Goal: Transaction & Acquisition: Purchase product/service

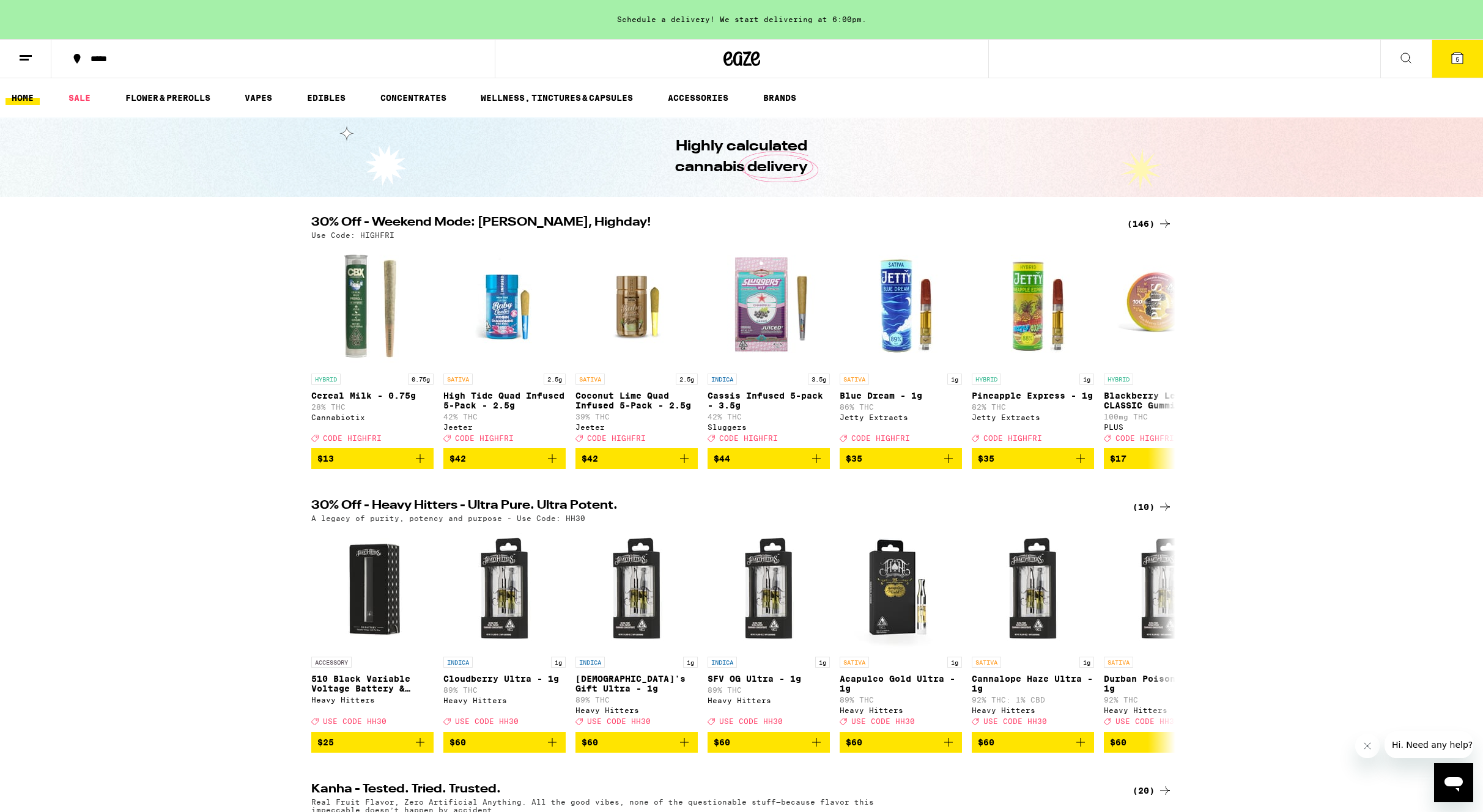
click at [1142, 220] on div "(146)" at bounding box center [1150, 224] width 45 height 15
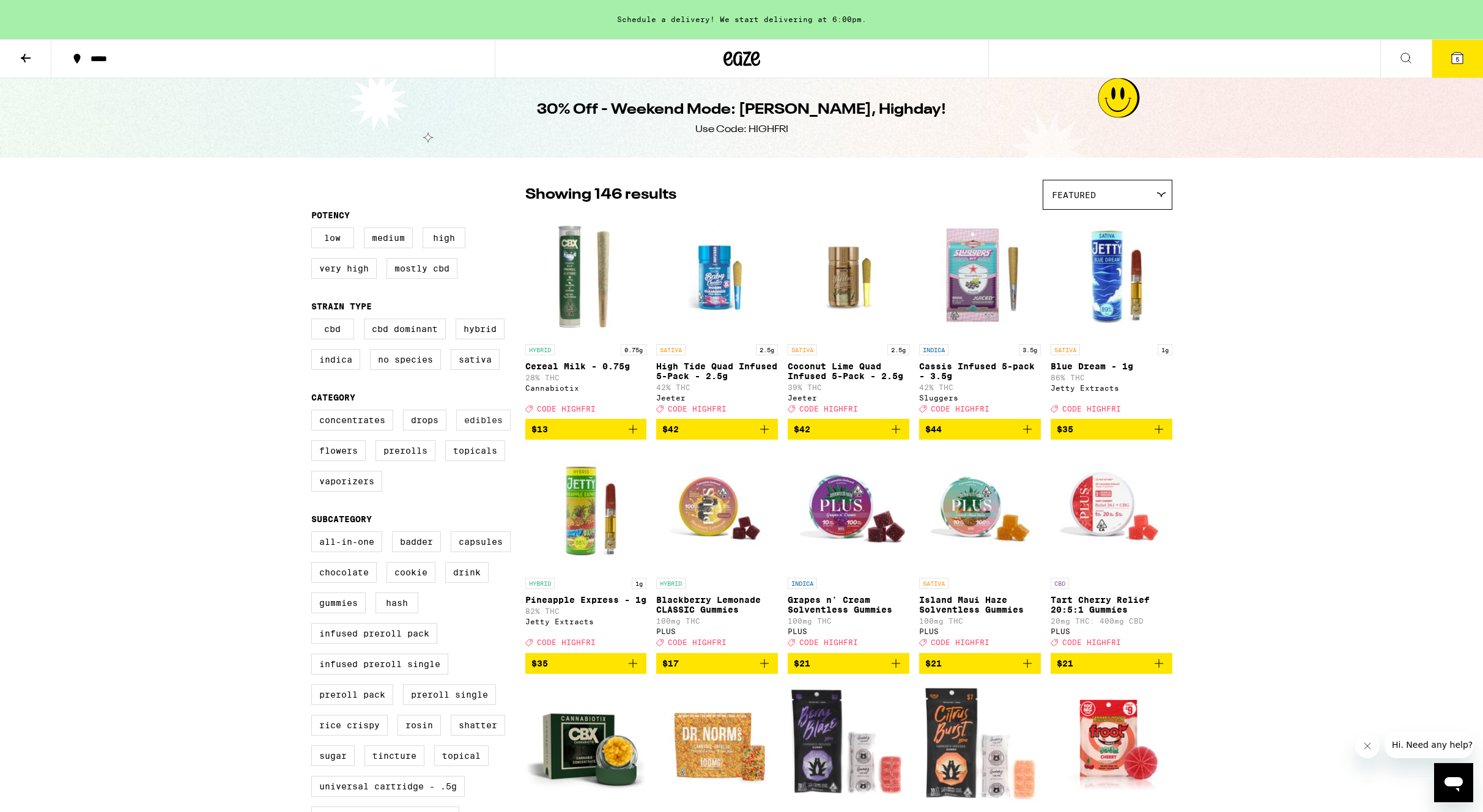
click at [478, 431] on label "Edibles" at bounding box center [483, 420] width 54 height 21
click at [315, 412] on input "Edibles" at bounding box center [314, 411] width 1 height 1
checkbox input "true"
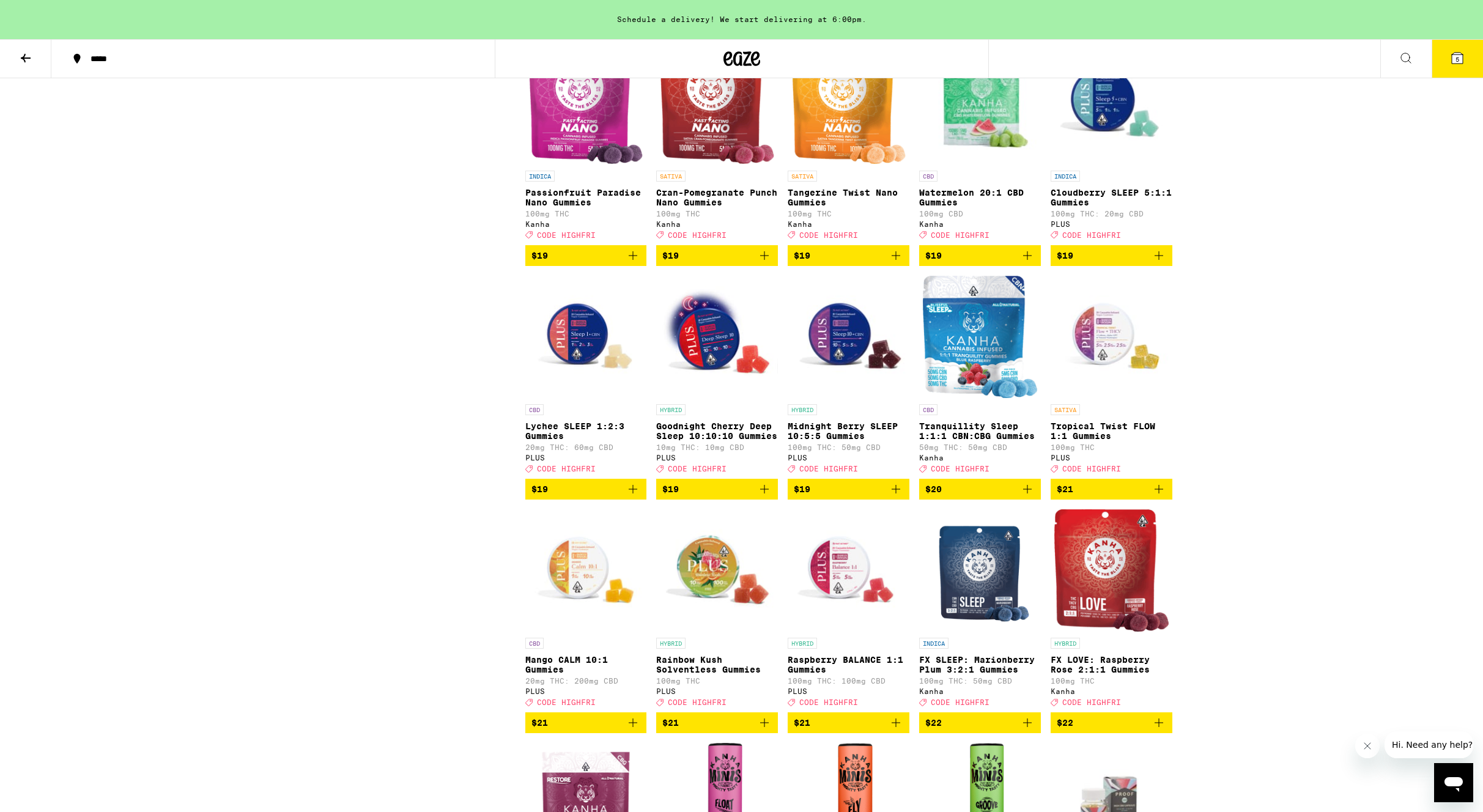
scroll to position [2504, 0]
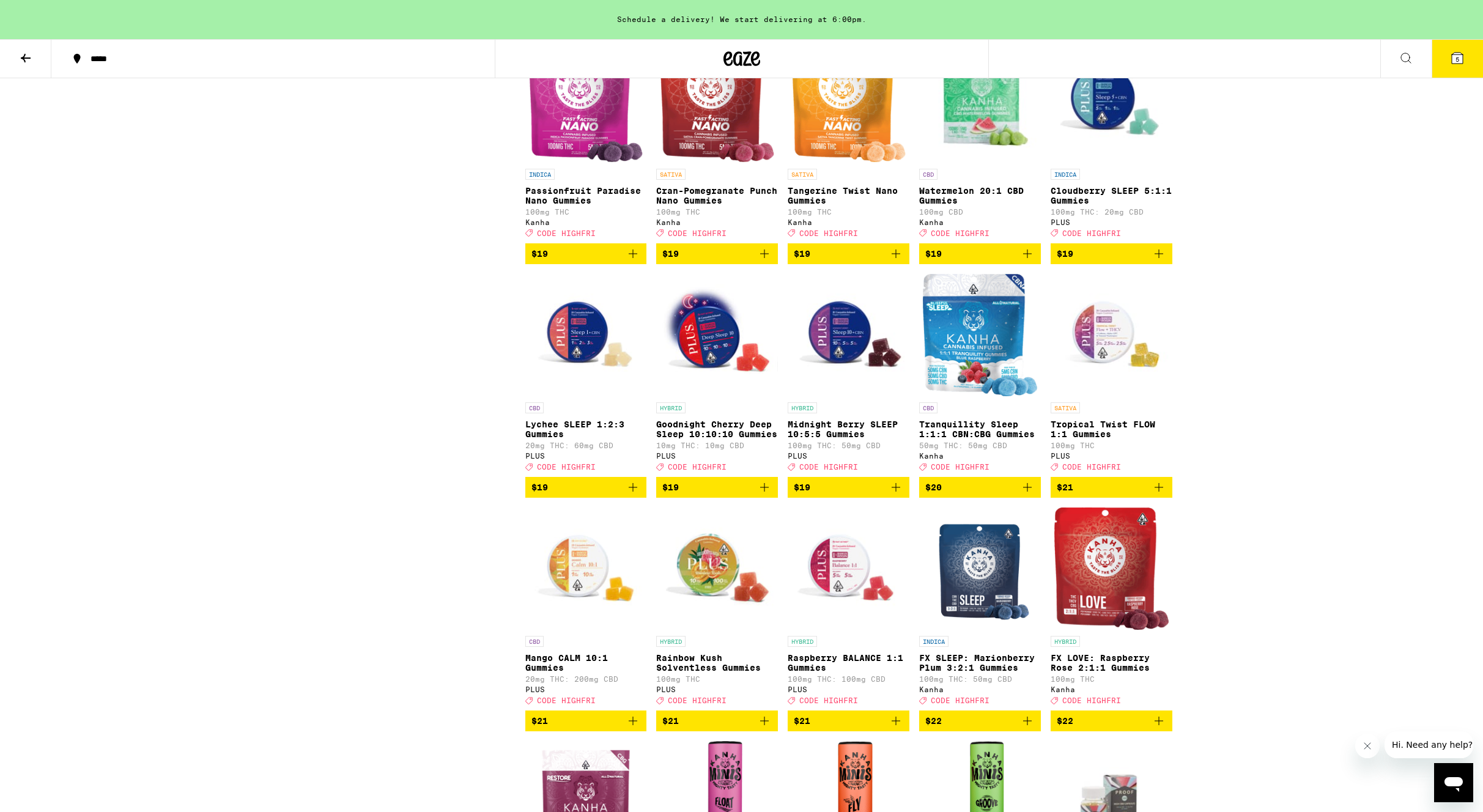
click at [764, 492] on icon "Add to bag" at bounding box center [764, 487] width 8 height 8
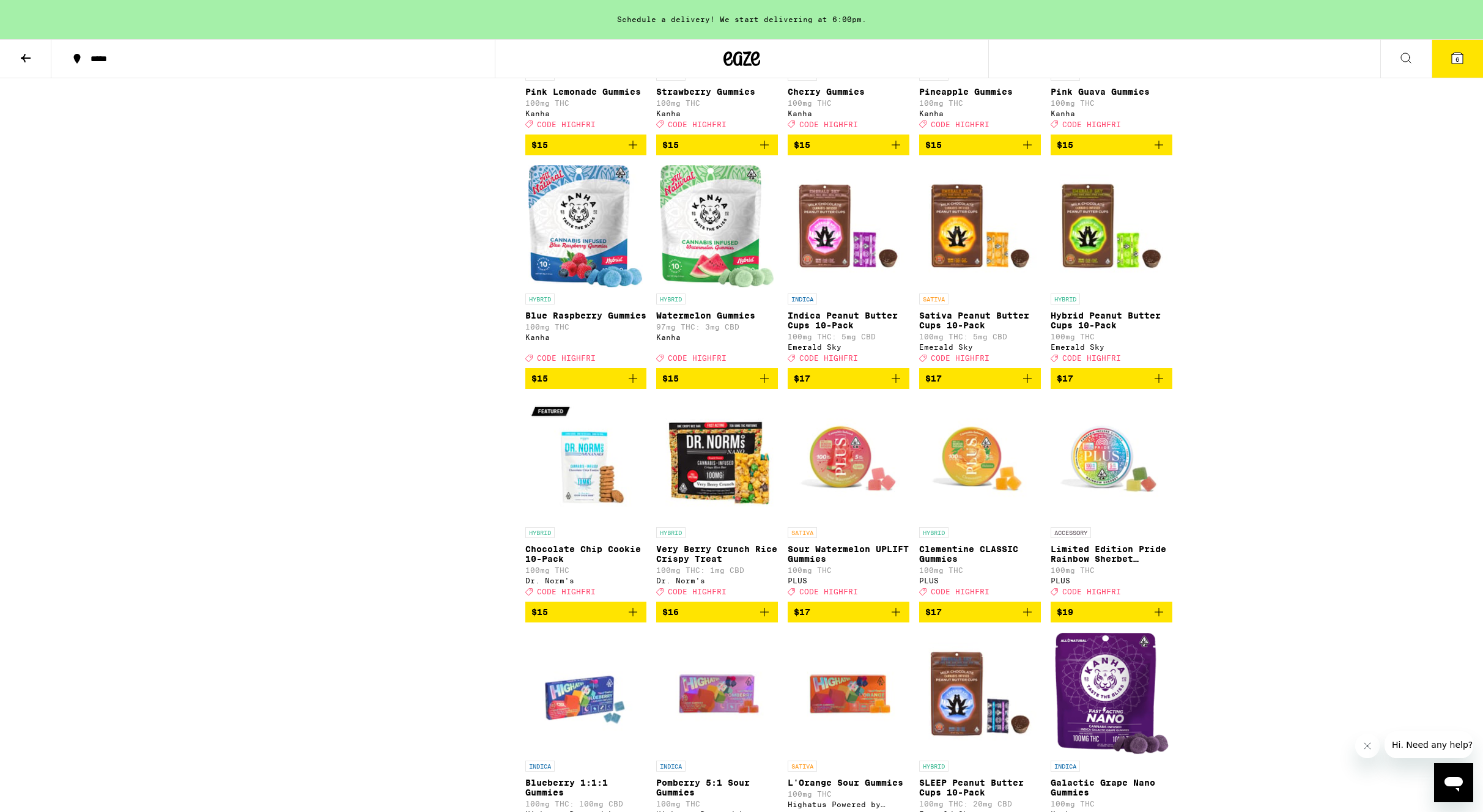
scroll to position [1677, 0]
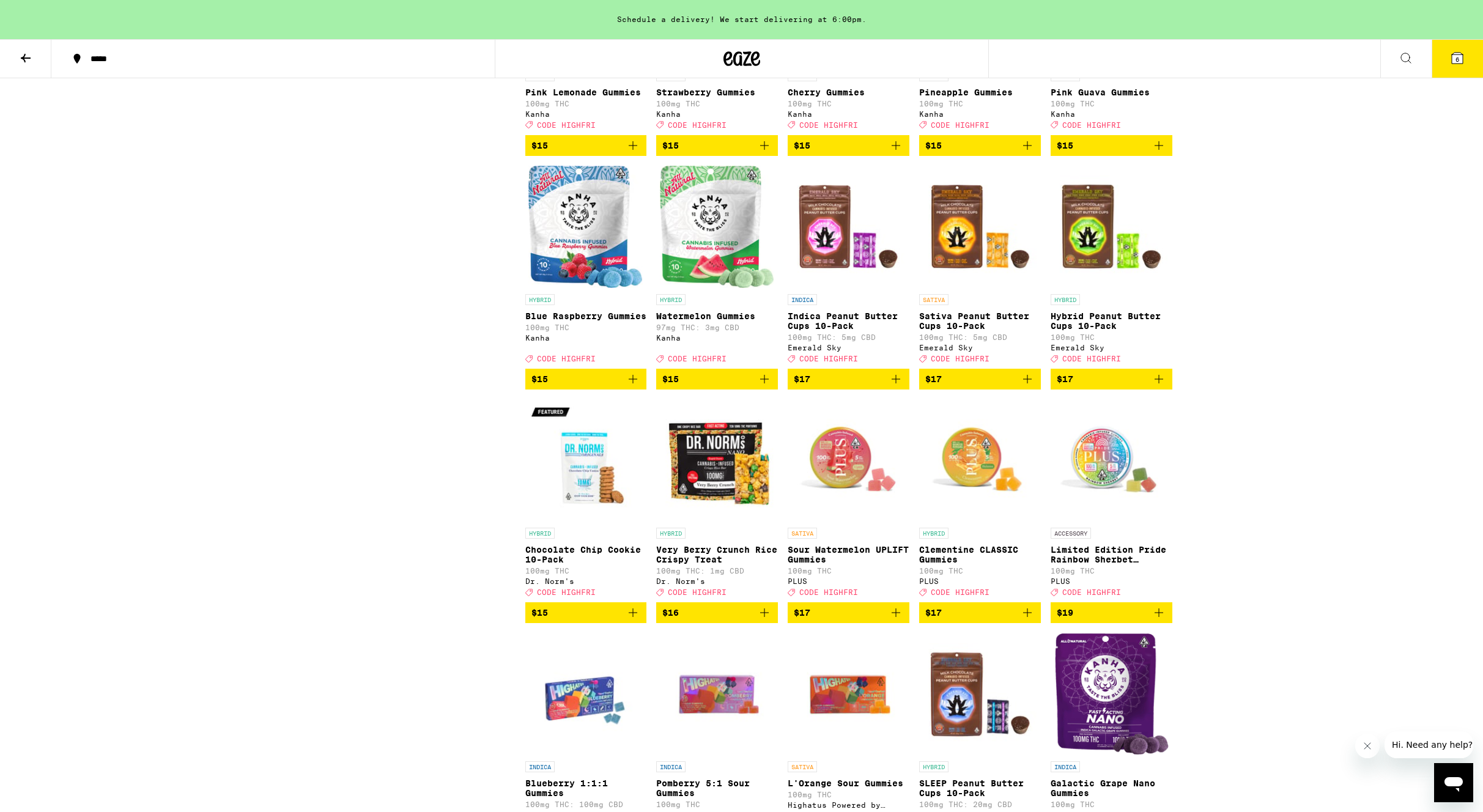
click at [1456, 58] on span "6" at bounding box center [1457, 59] width 3 height 8
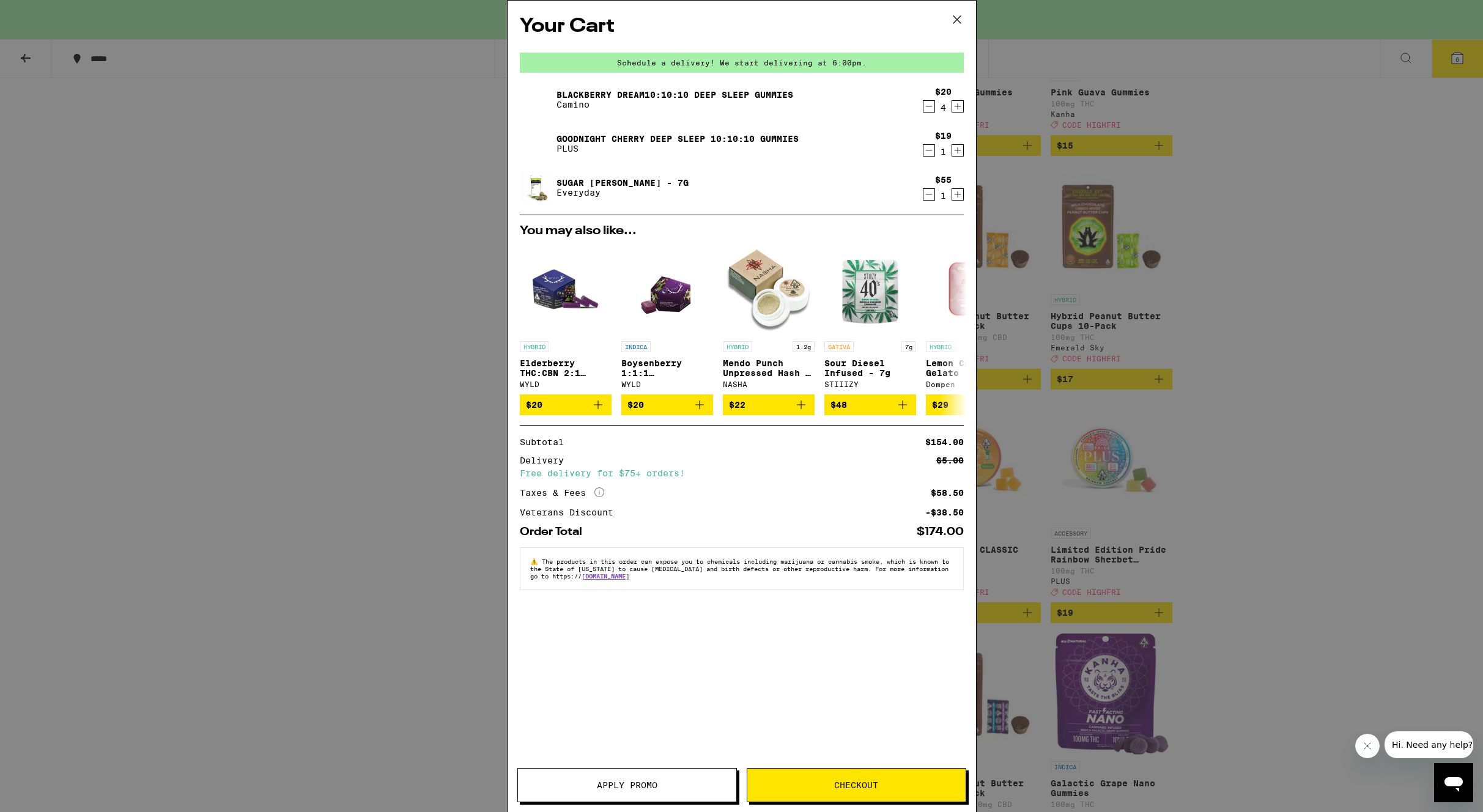
click at [927, 107] on icon "Decrement" at bounding box center [929, 107] width 11 height 15
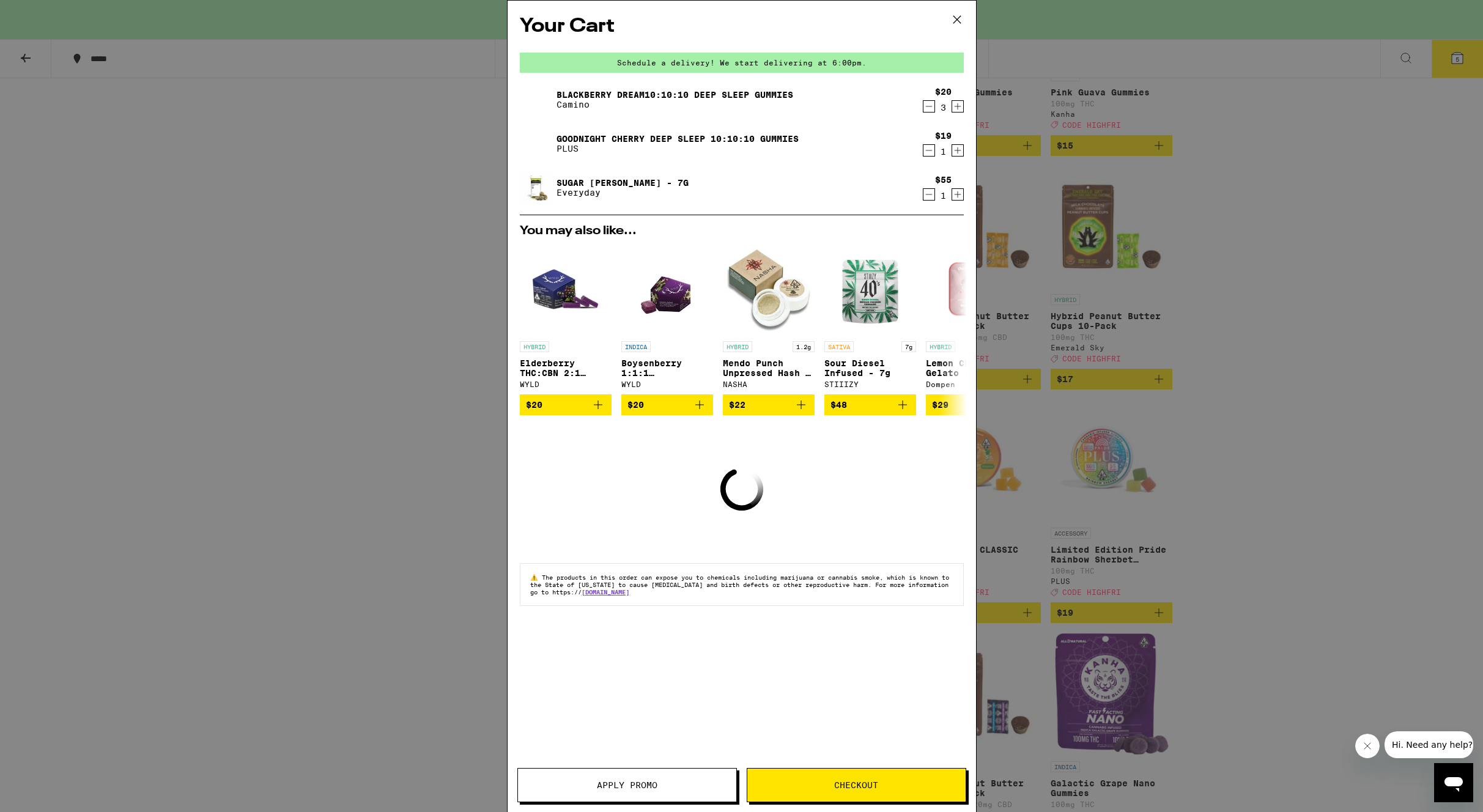
click at [927, 107] on icon "Decrement" at bounding box center [929, 107] width 11 height 15
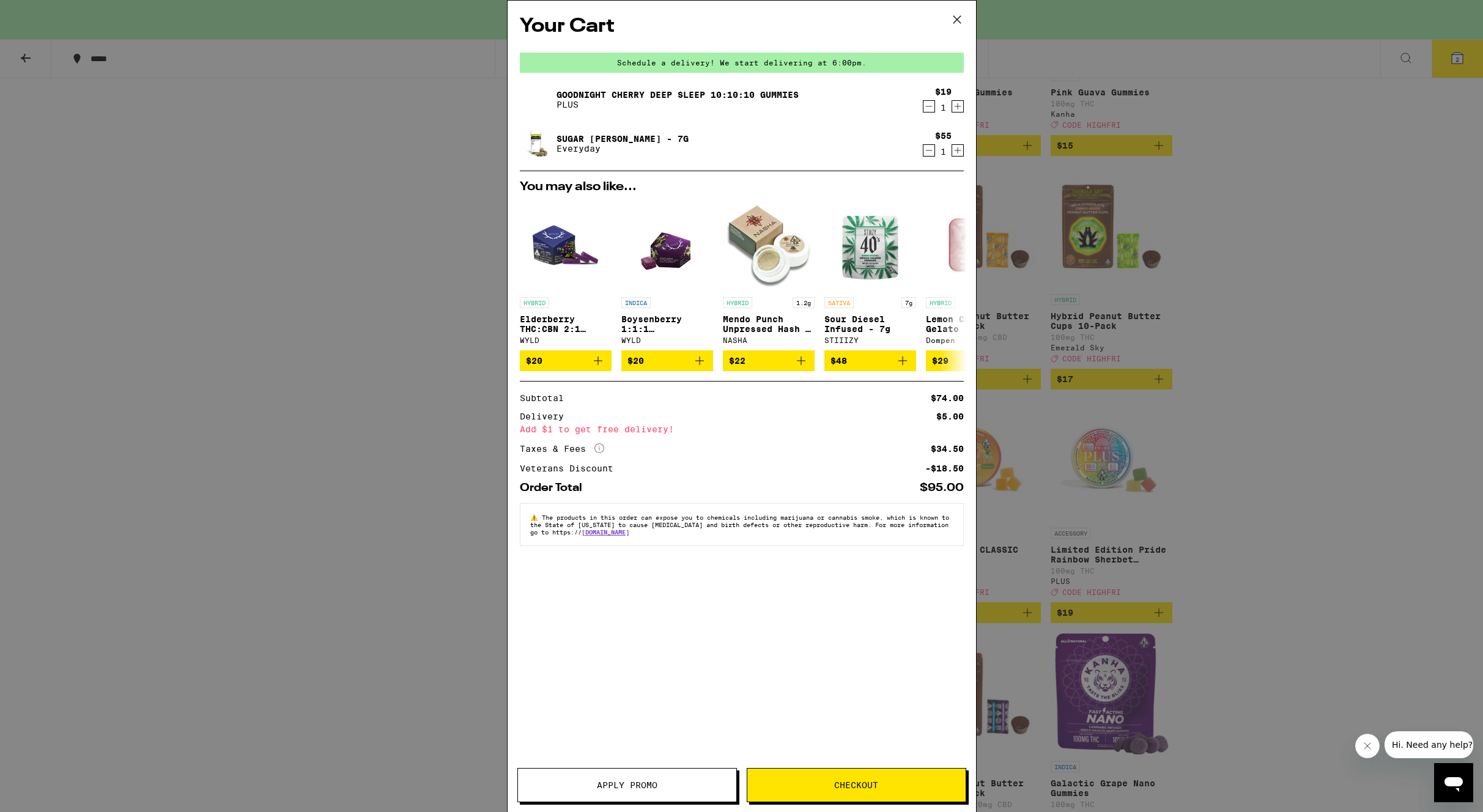
click at [928, 150] on icon "Decrement" at bounding box center [929, 150] width 11 height 15
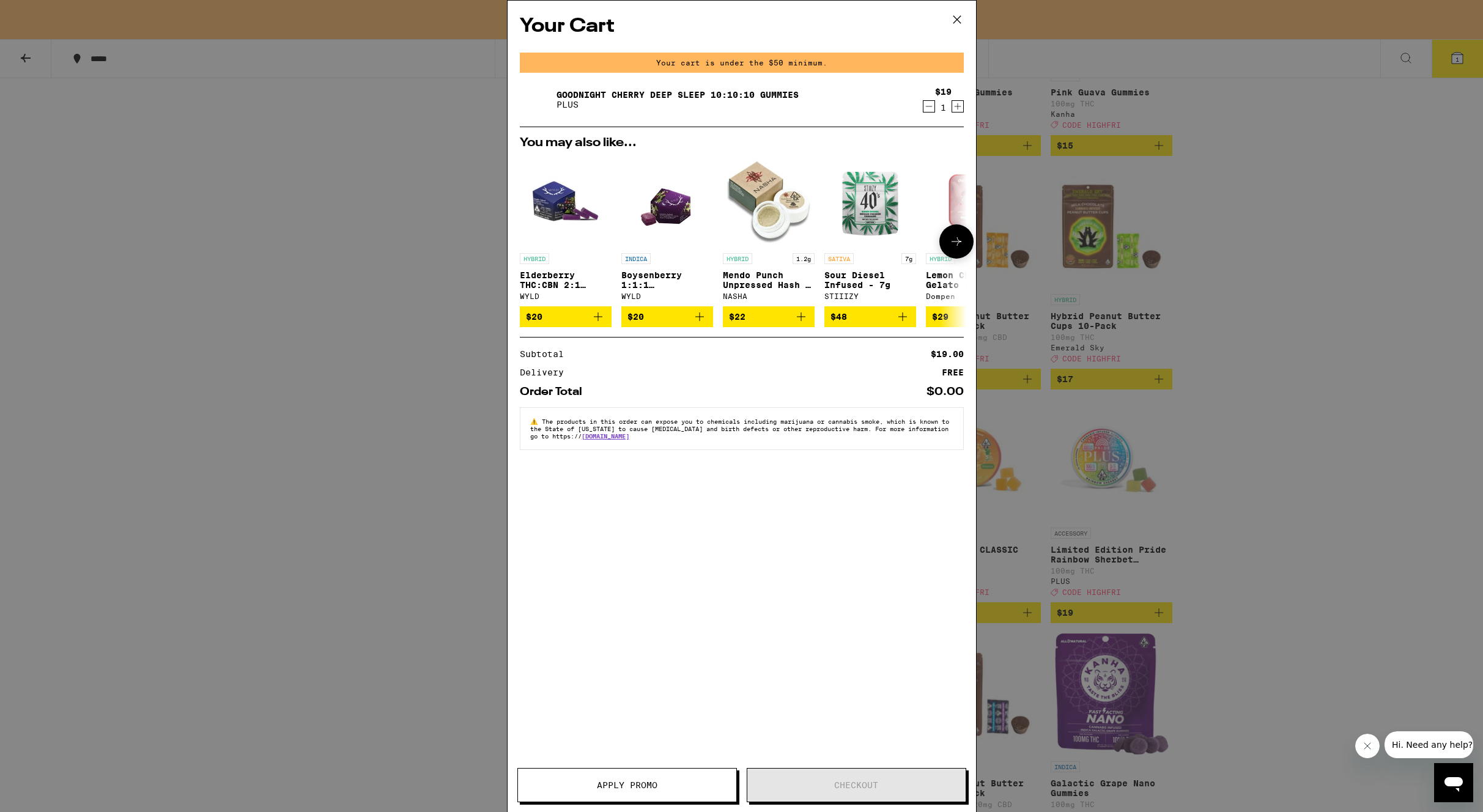
click at [595, 320] on icon "Add to bag" at bounding box center [598, 317] width 15 height 15
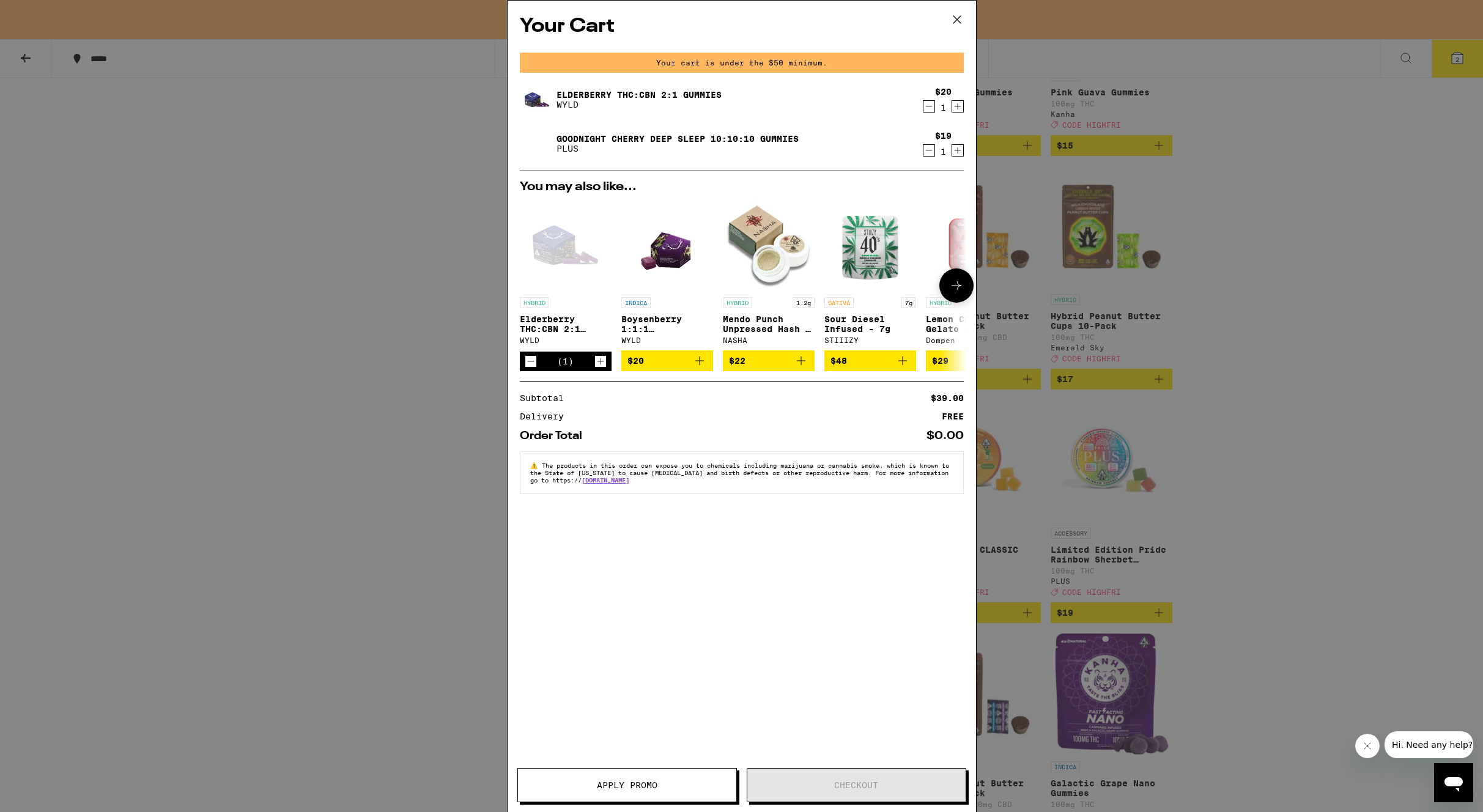
click at [599, 361] on icon "Increment" at bounding box center [600, 361] width 11 height 15
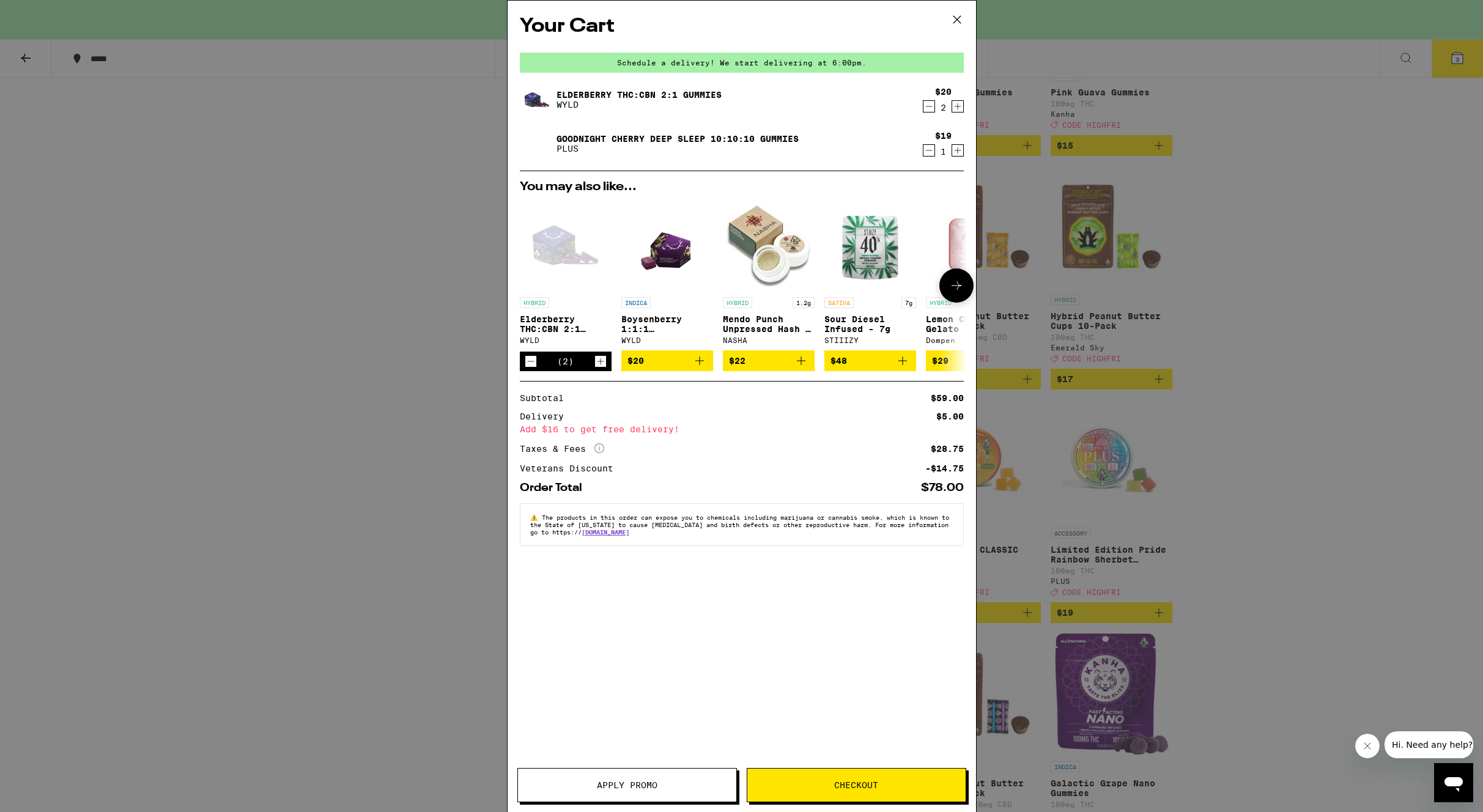
click at [530, 365] on icon "Decrement" at bounding box center [530, 361] width 11 height 15
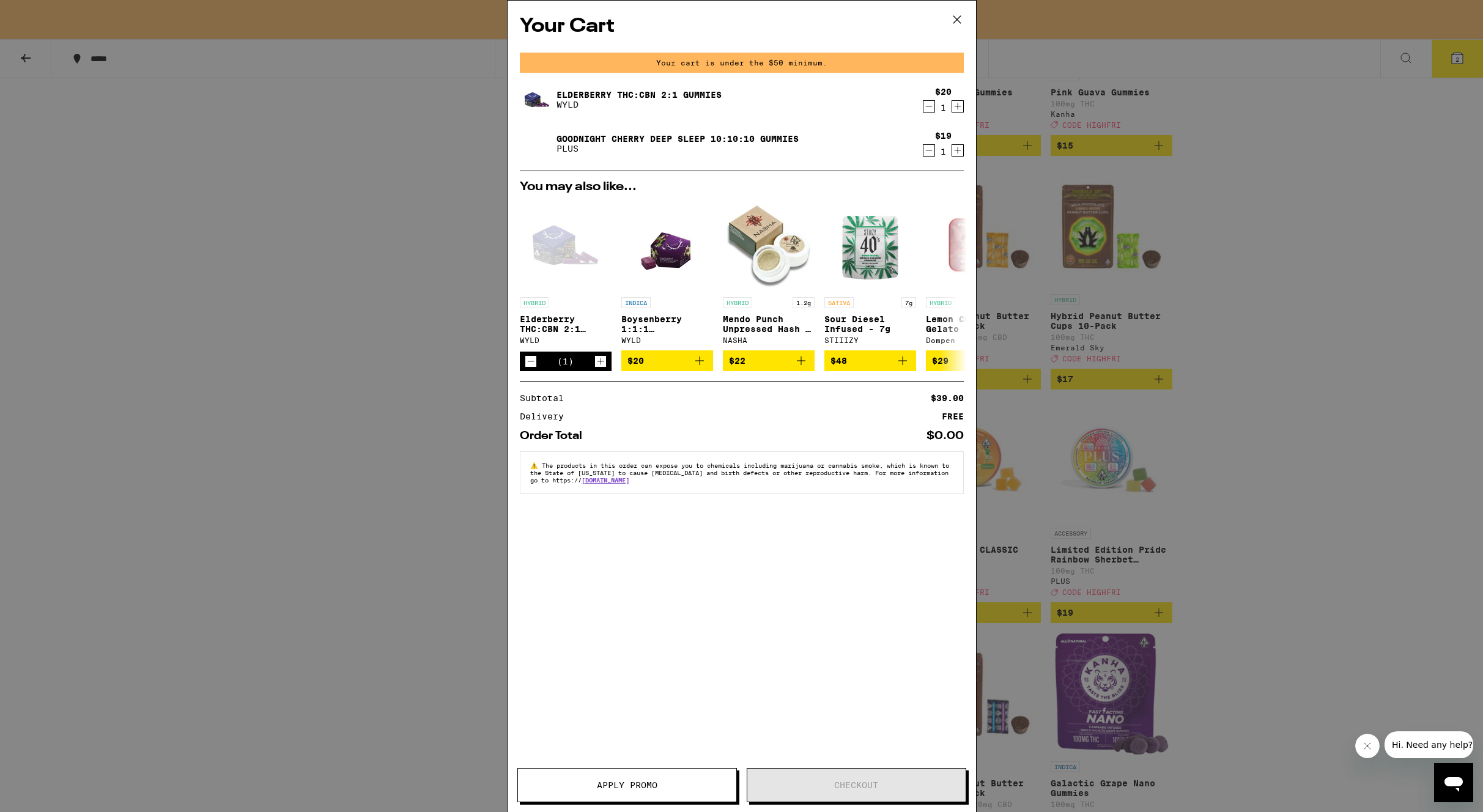
click at [472, 187] on div "Your Cart Your cart is under the $50 minimum. Elderberry THC:CBN 2:1 Gummies WY…" at bounding box center [741, 406] width 1483 height 812
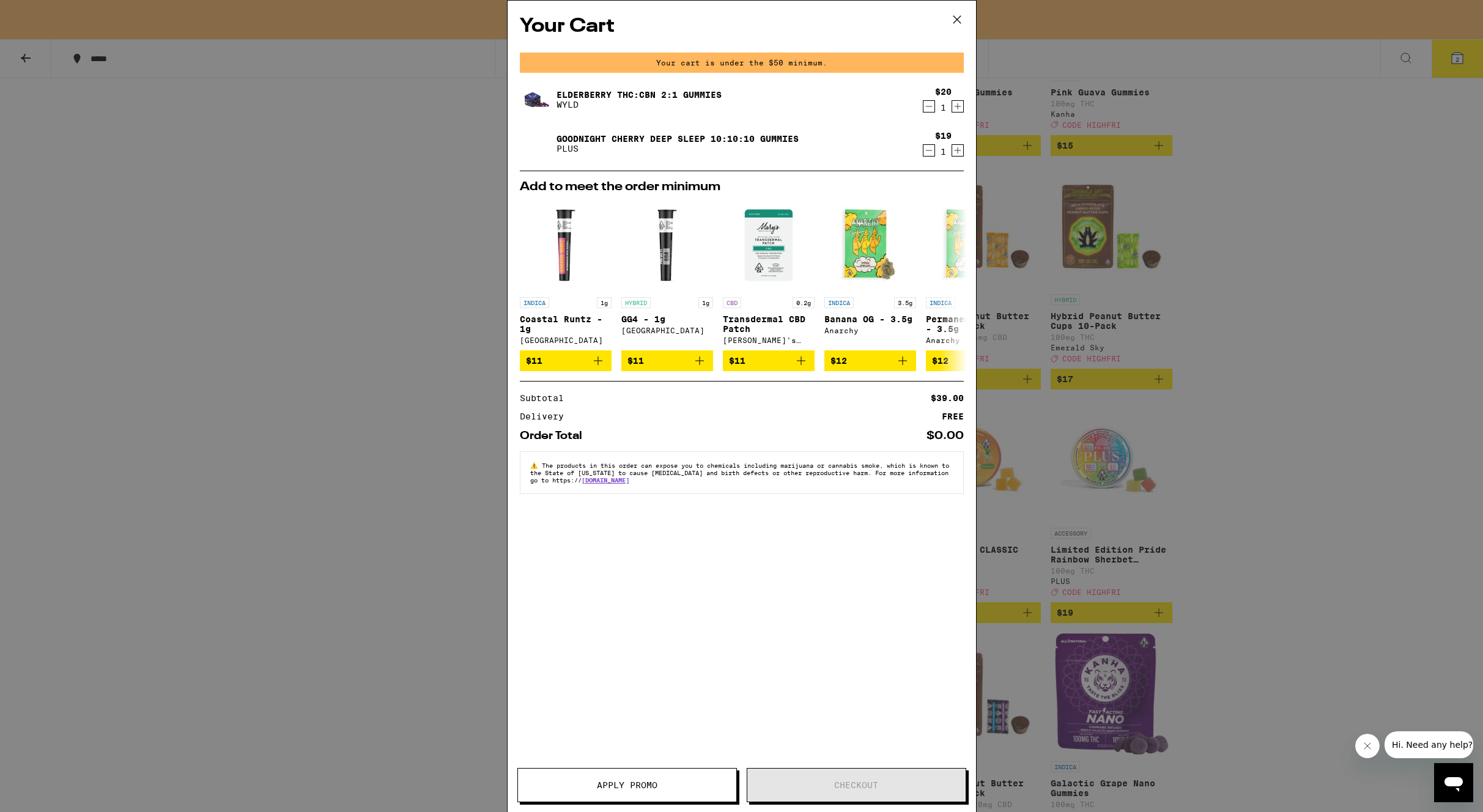
click at [956, 19] on icon at bounding box center [957, 19] width 18 height 18
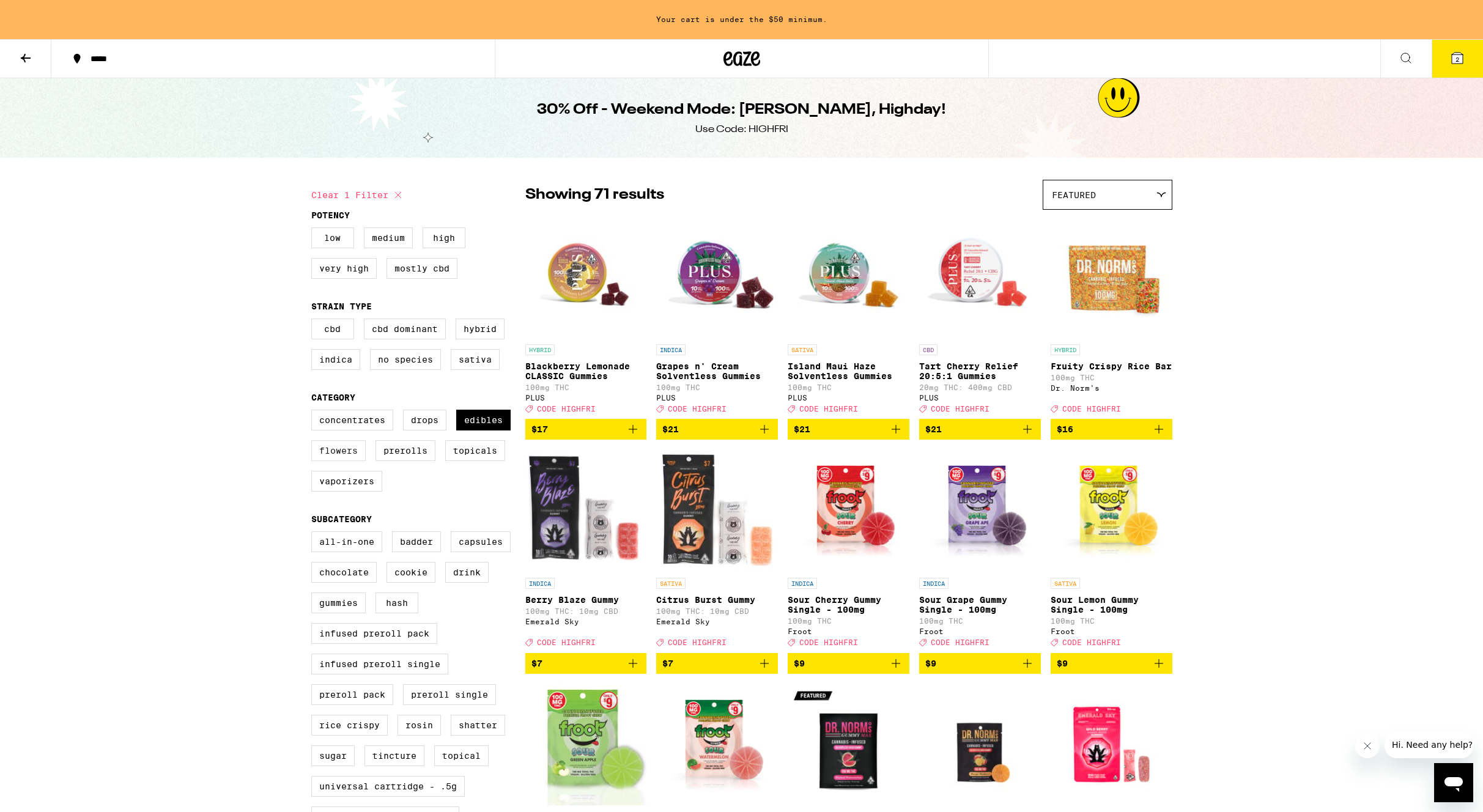
click at [343, 461] on label "Flowers" at bounding box center [338, 451] width 54 height 21
click at [315, 412] on input "Flowers" at bounding box center [314, 411] width 1 height 1
checkbox input "true"
click at [475, 431] on label "Edibles" at bounding box center [483, 420] width 54 height 21
click at [315, 412] on input "Edibles" at bounding box center [314, 411] width 1 height 1
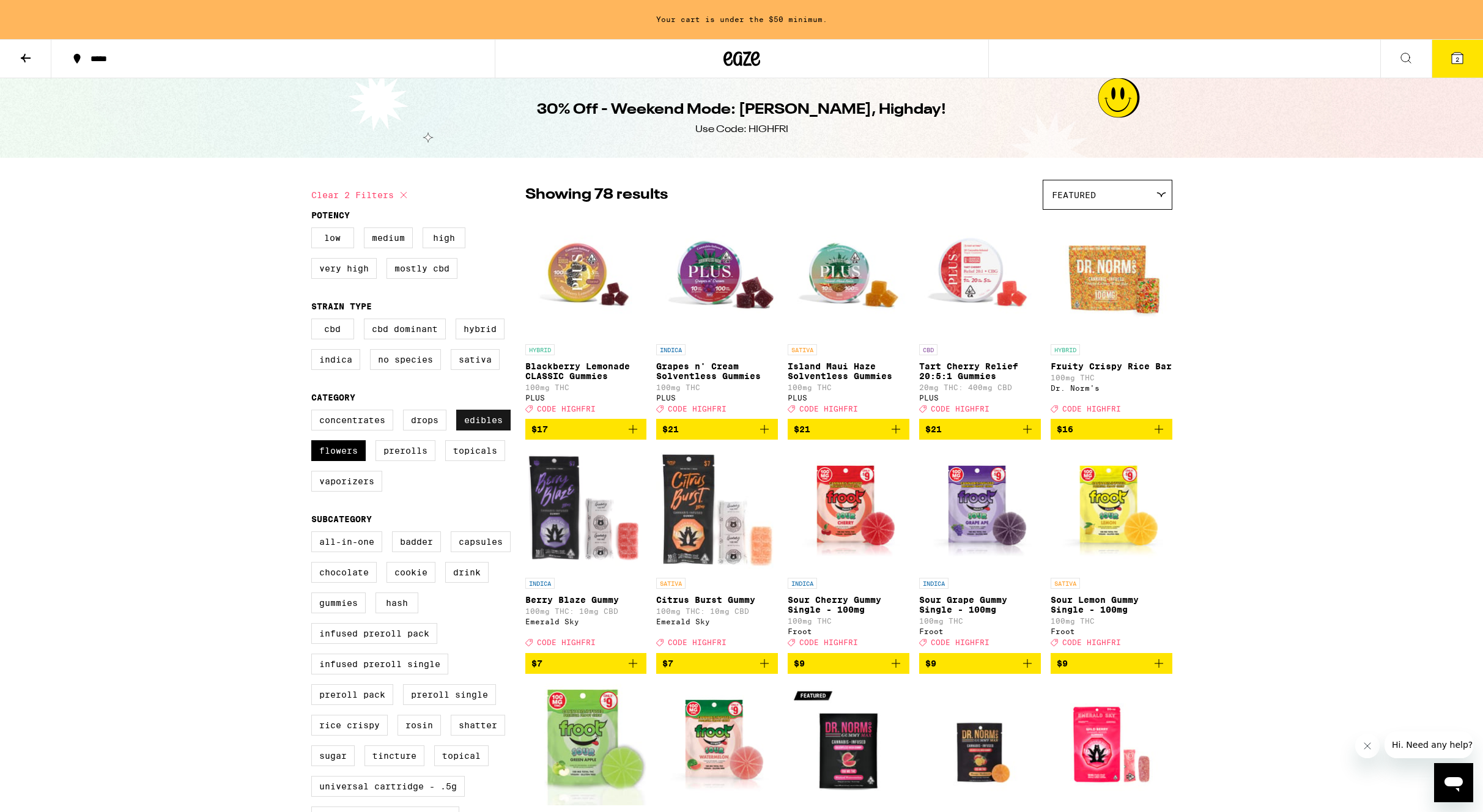
checkbox input "false"
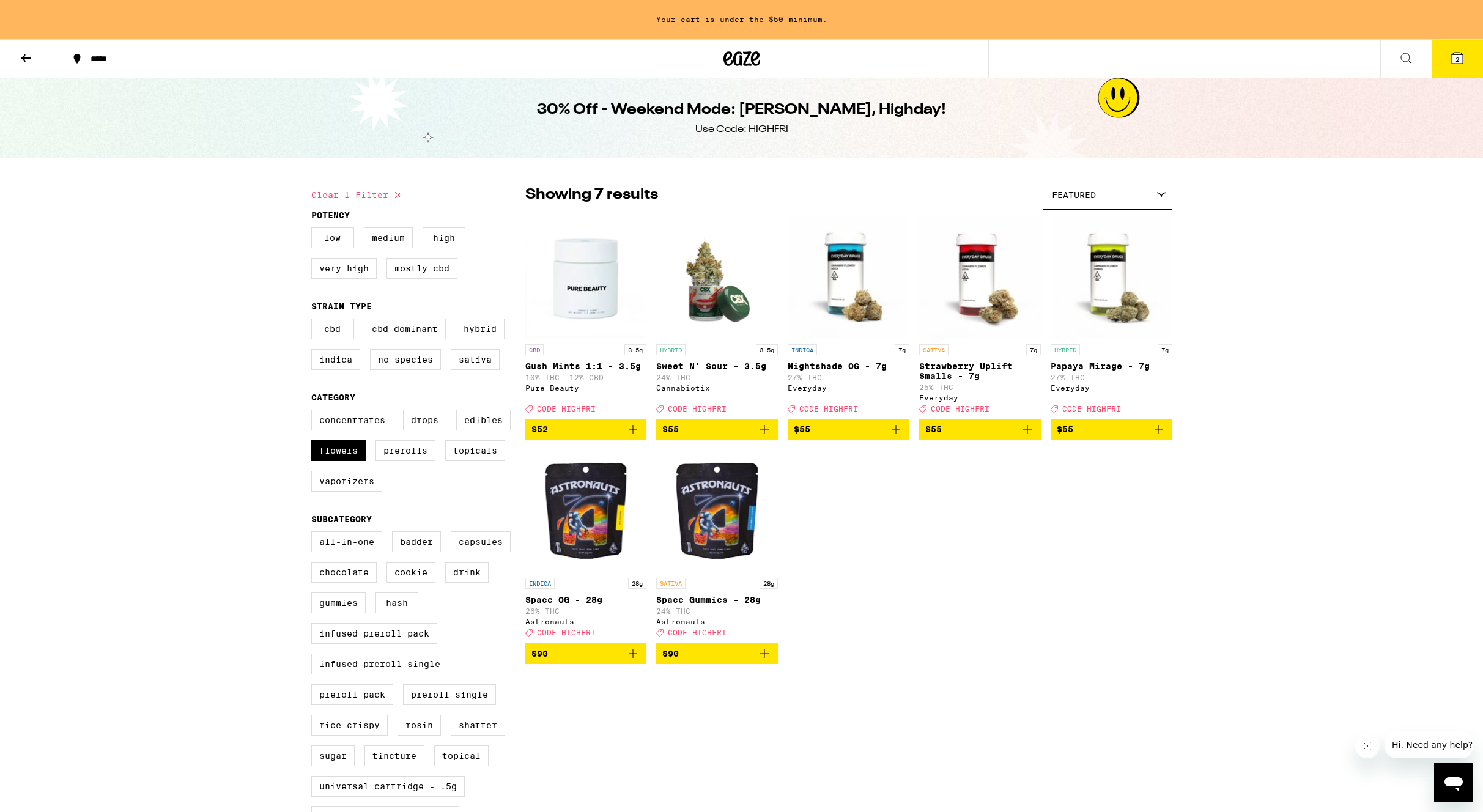
click at [1158, 434] on icon "Add to bag" at bounding box center [1159, 429] width 8 height 8
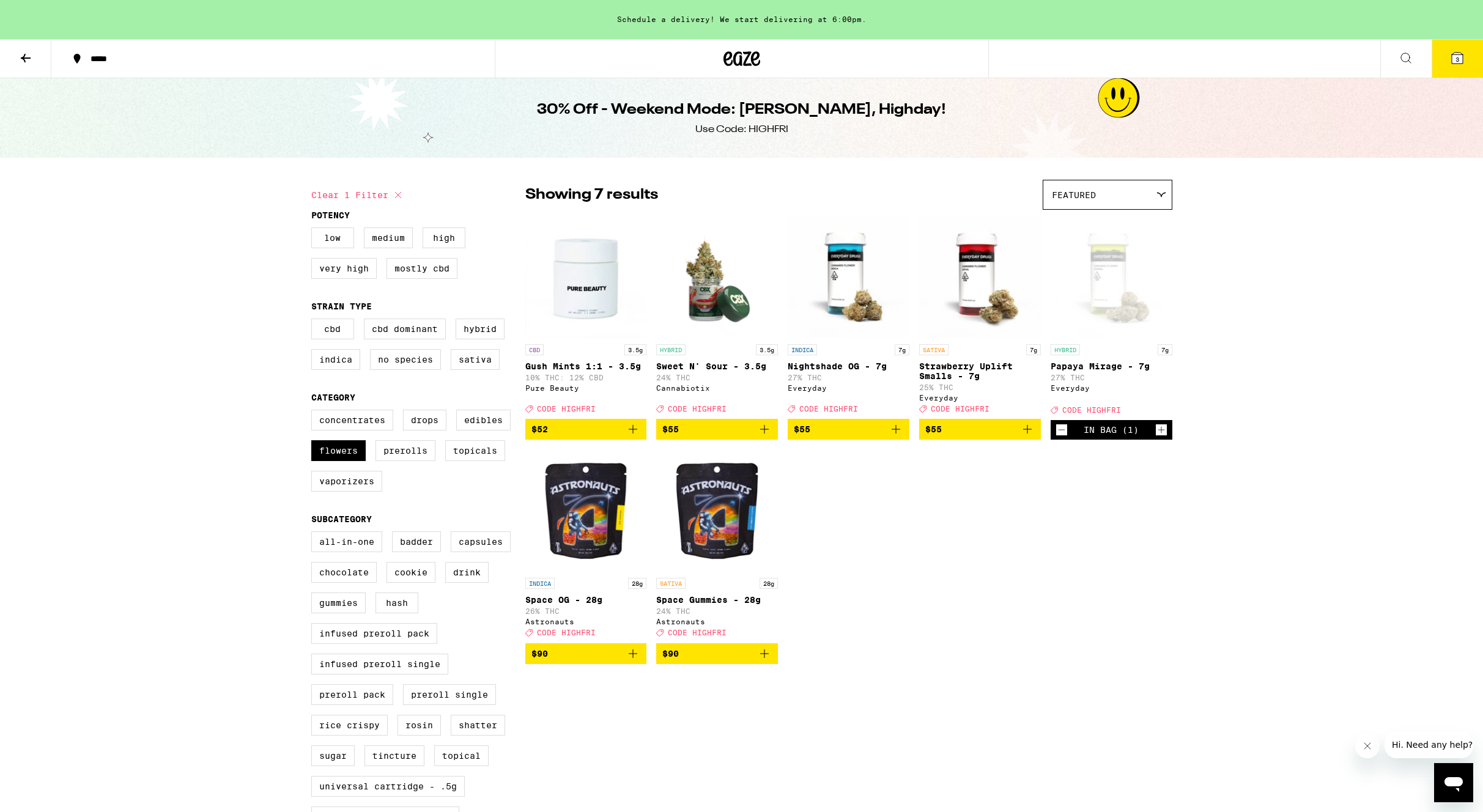
click at [1463, 58] on icon at bounding box center [1457, 58] width 11 height 11
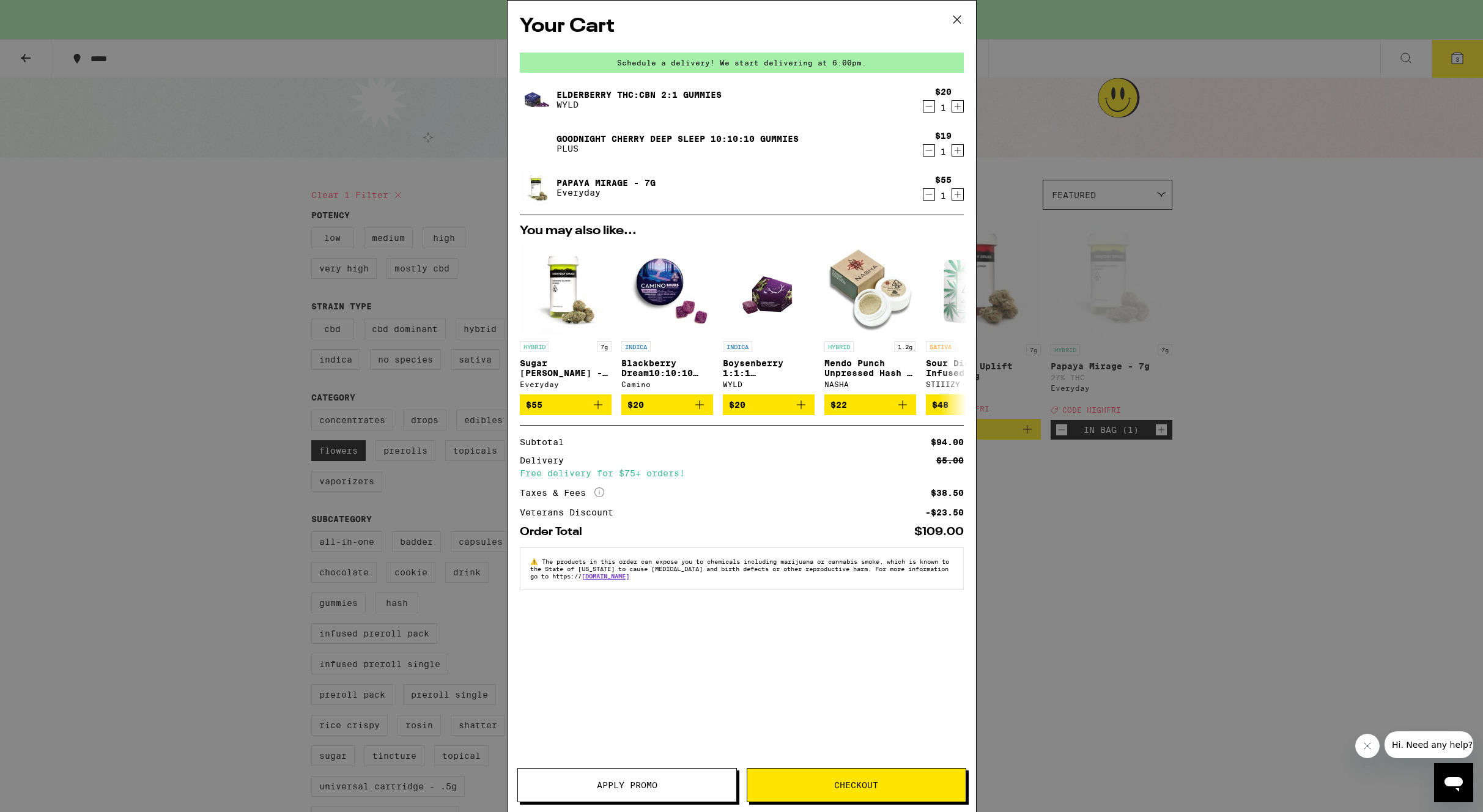
click at [607, 786] on span "Apply Promo" at bounding box center [627, 785] width 61 height 8
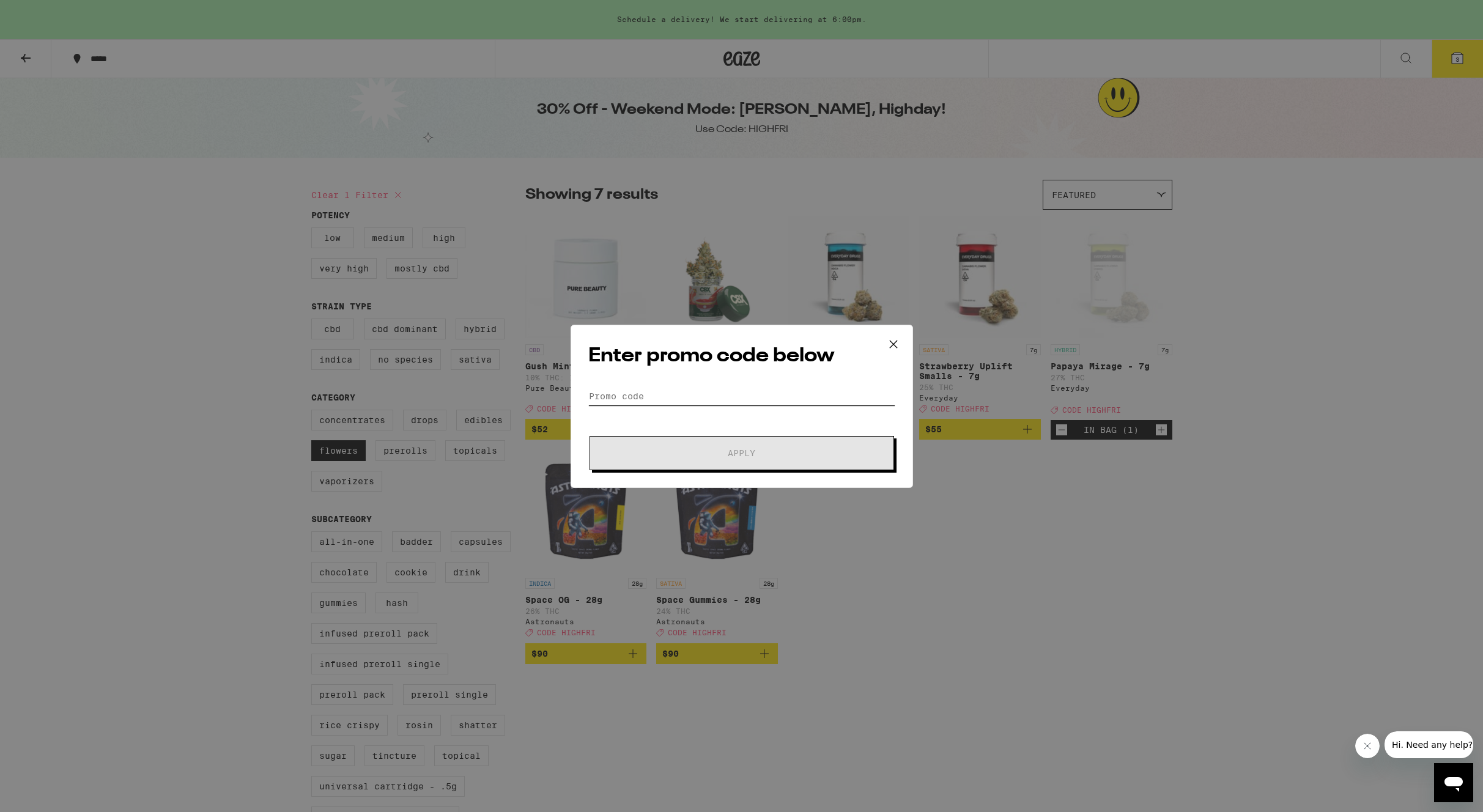
click at [685, 392] on input "Promo Code" at bounding box center [742, 396] width 307 height 18
type input "highfri"
click at [726, 456] on span "Apply" at bounding box center [742, 453] width 220 height 8
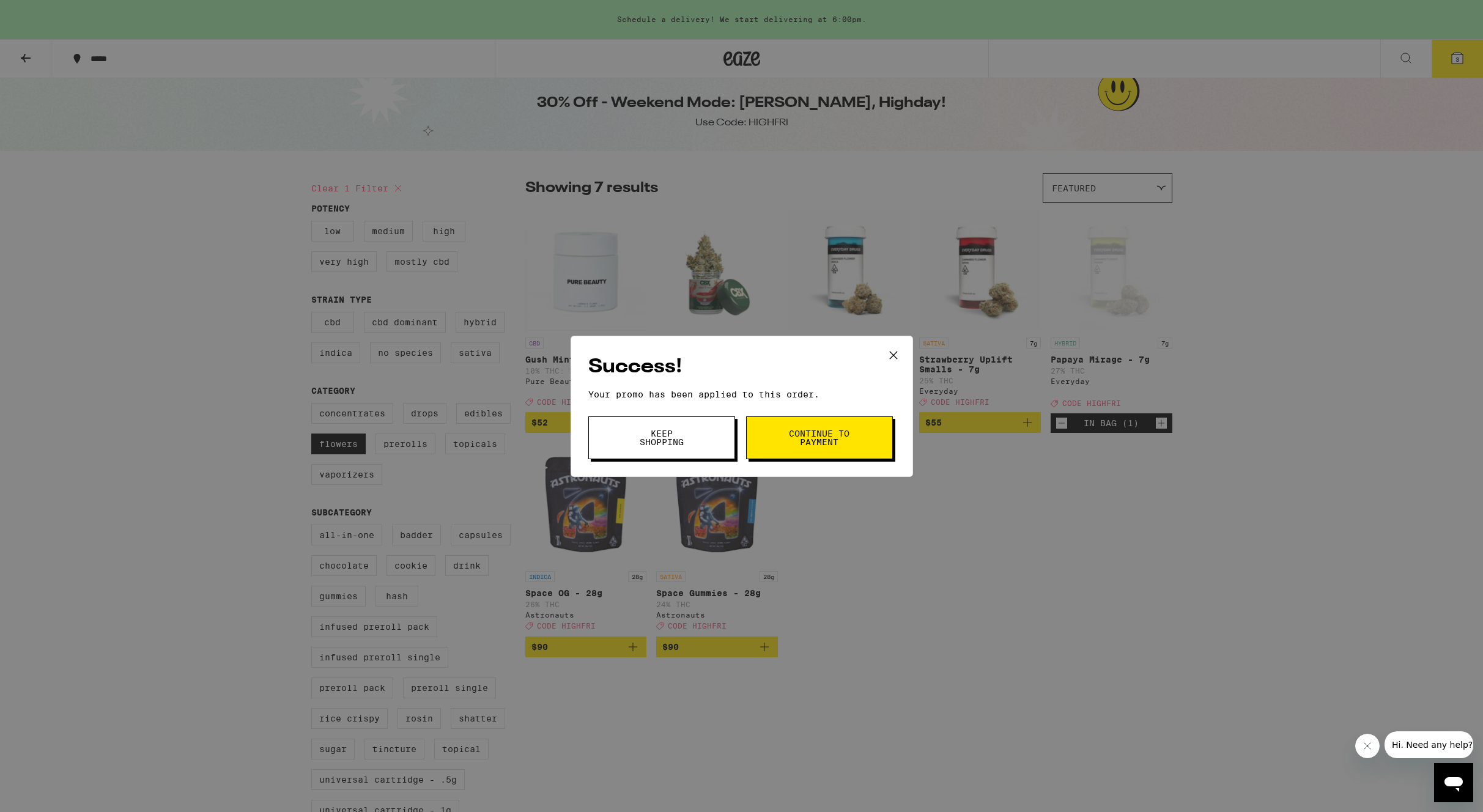
click at [826, 445] on span "Continue to payment" at bounding box center [820, 437] width 63 height 18
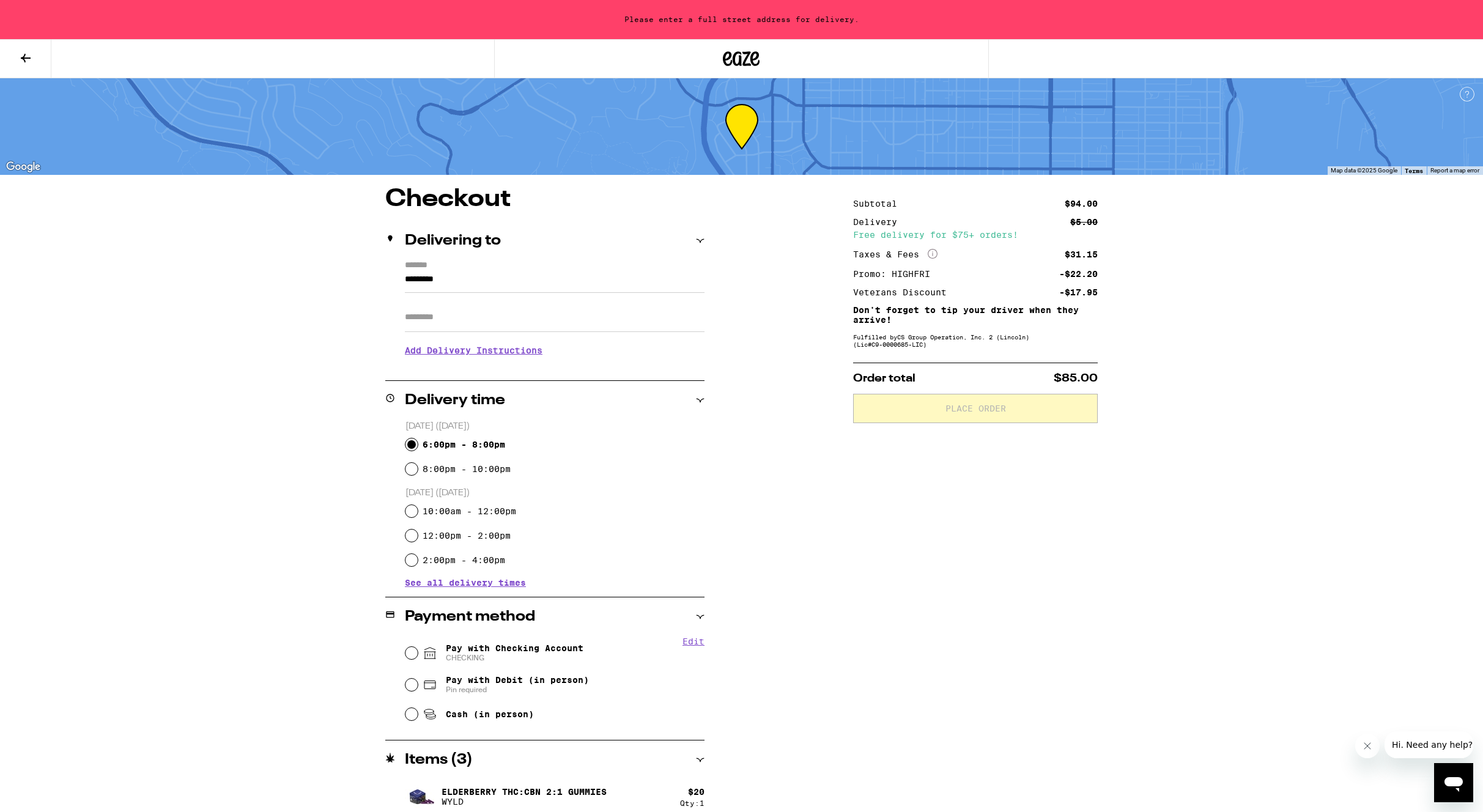
click at [412, 438] on input "6:00pm - 8:00pm" at bounding box center [411, 444] width 13 height 13
radio input "true"
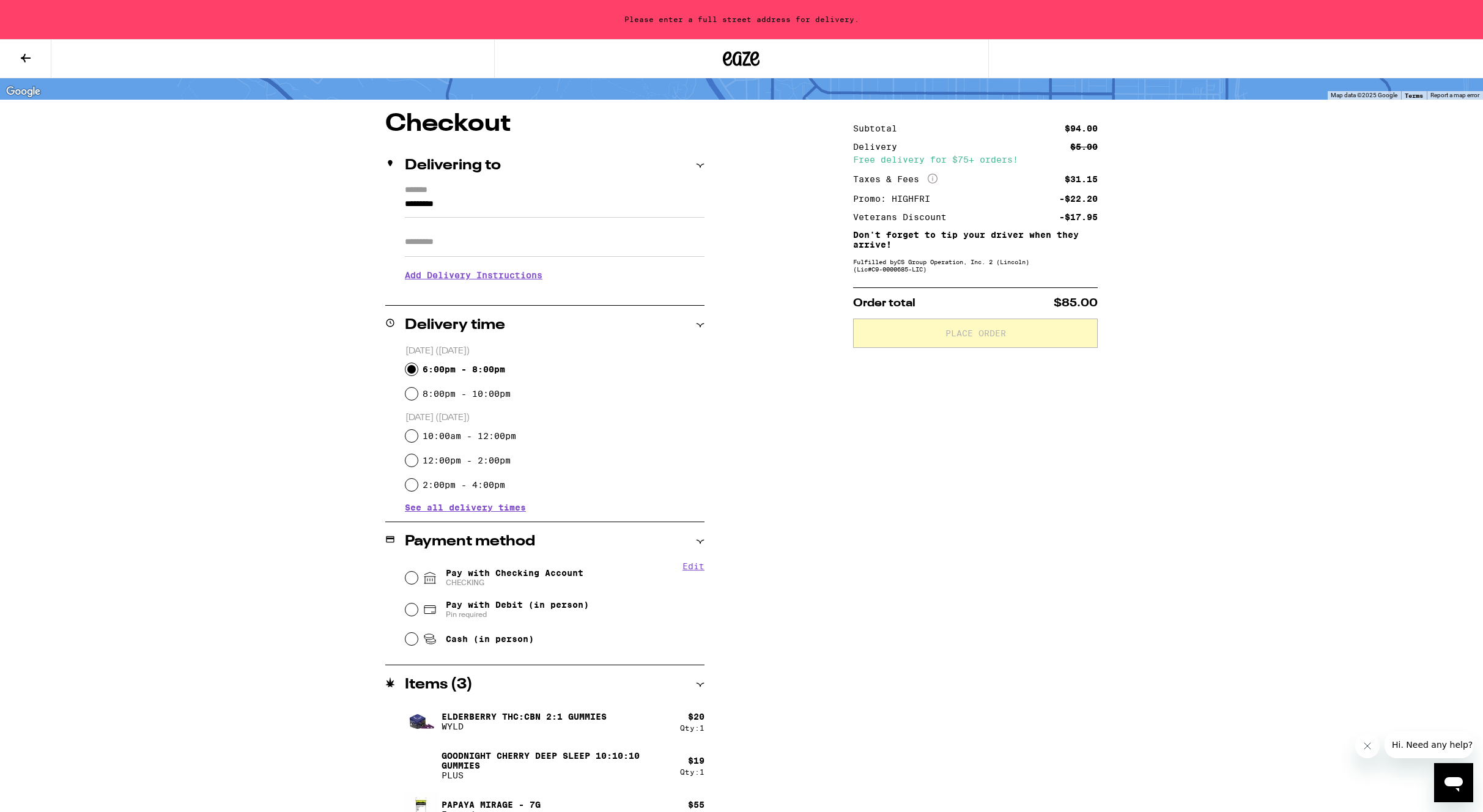
scroll to position [100, 0]
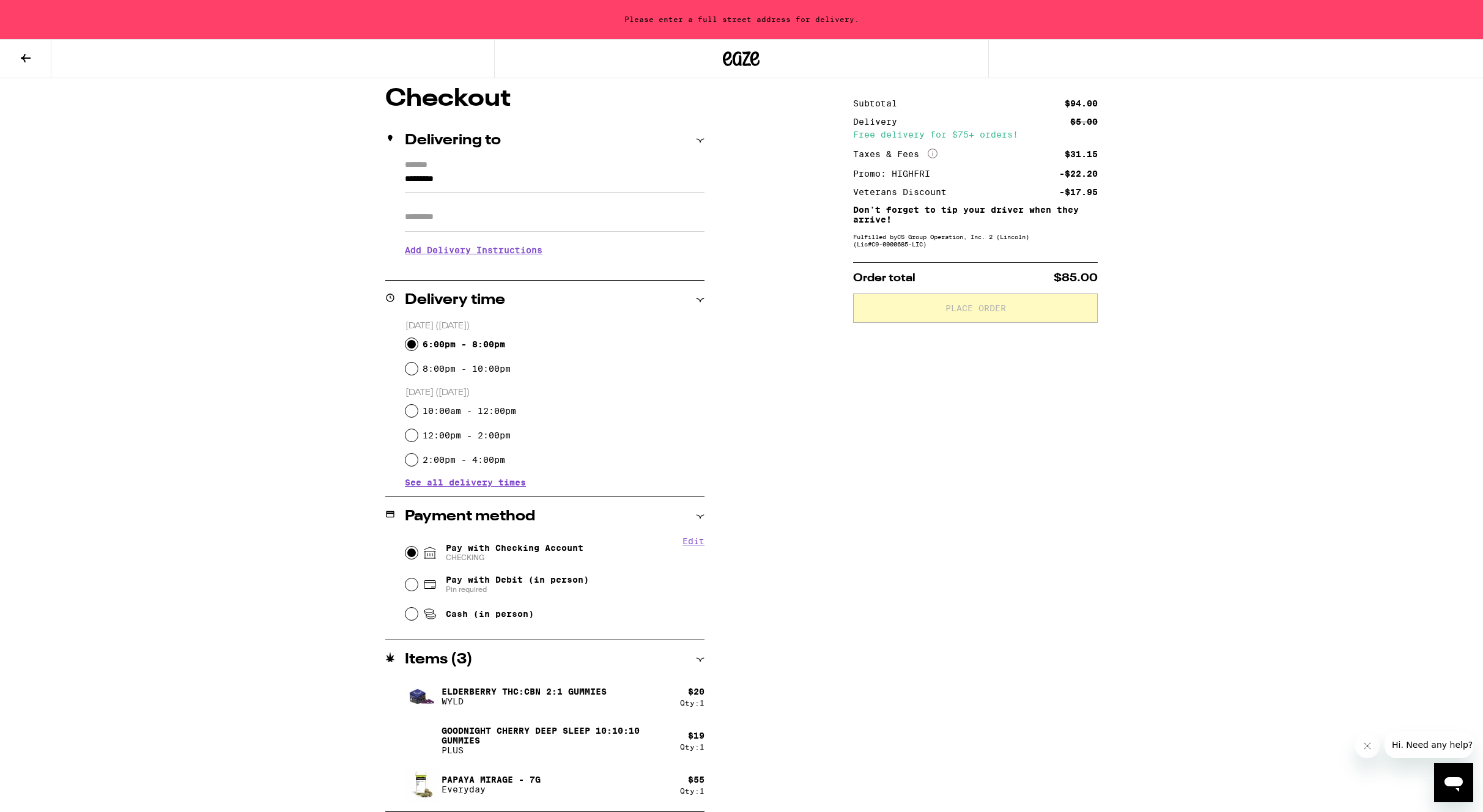
click at [410, 552] on input "Pay with Checking Account CHECKING" at bounding box center [411, 552] width 13 height 13
radio input "true"
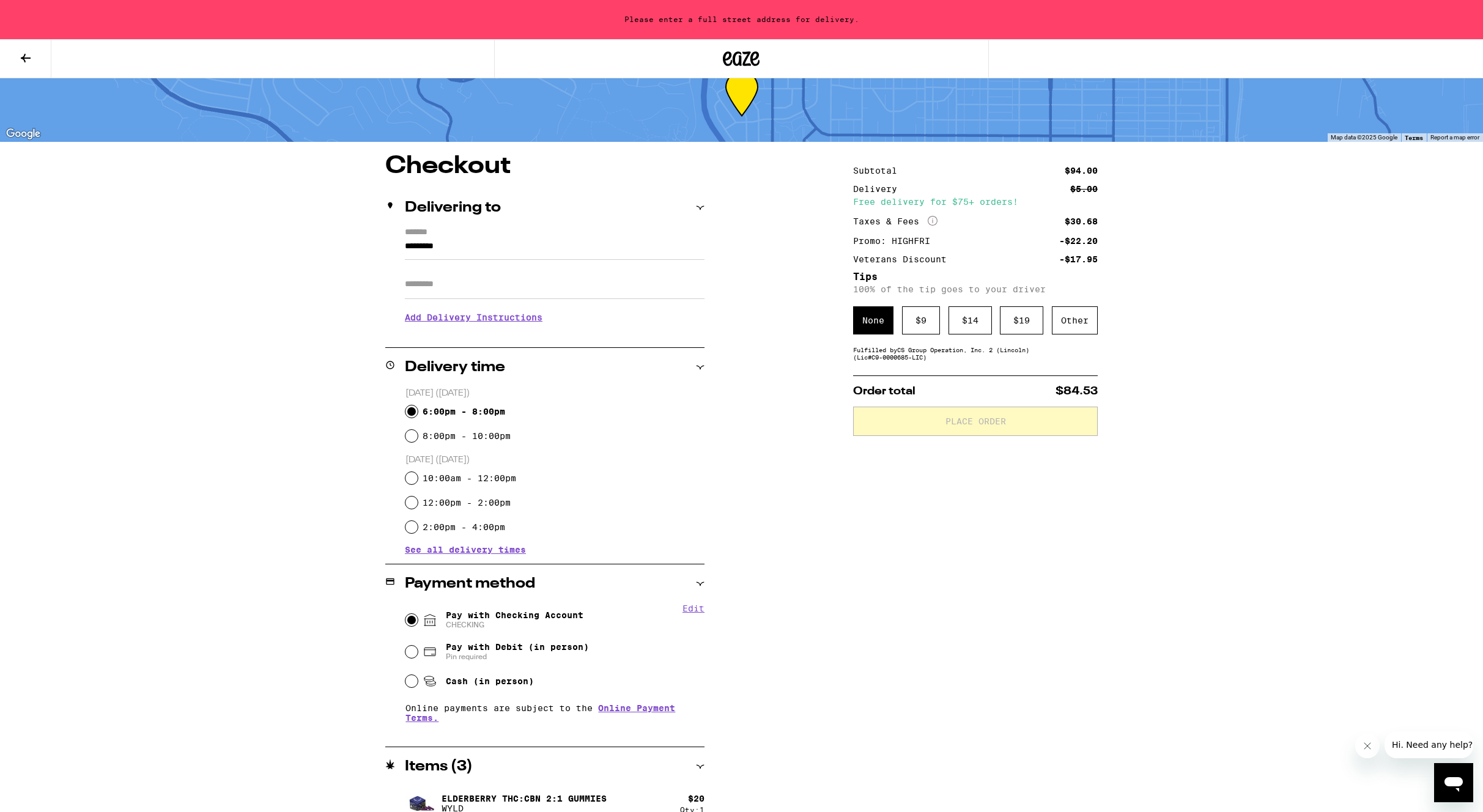
scroll to position [0, 0]
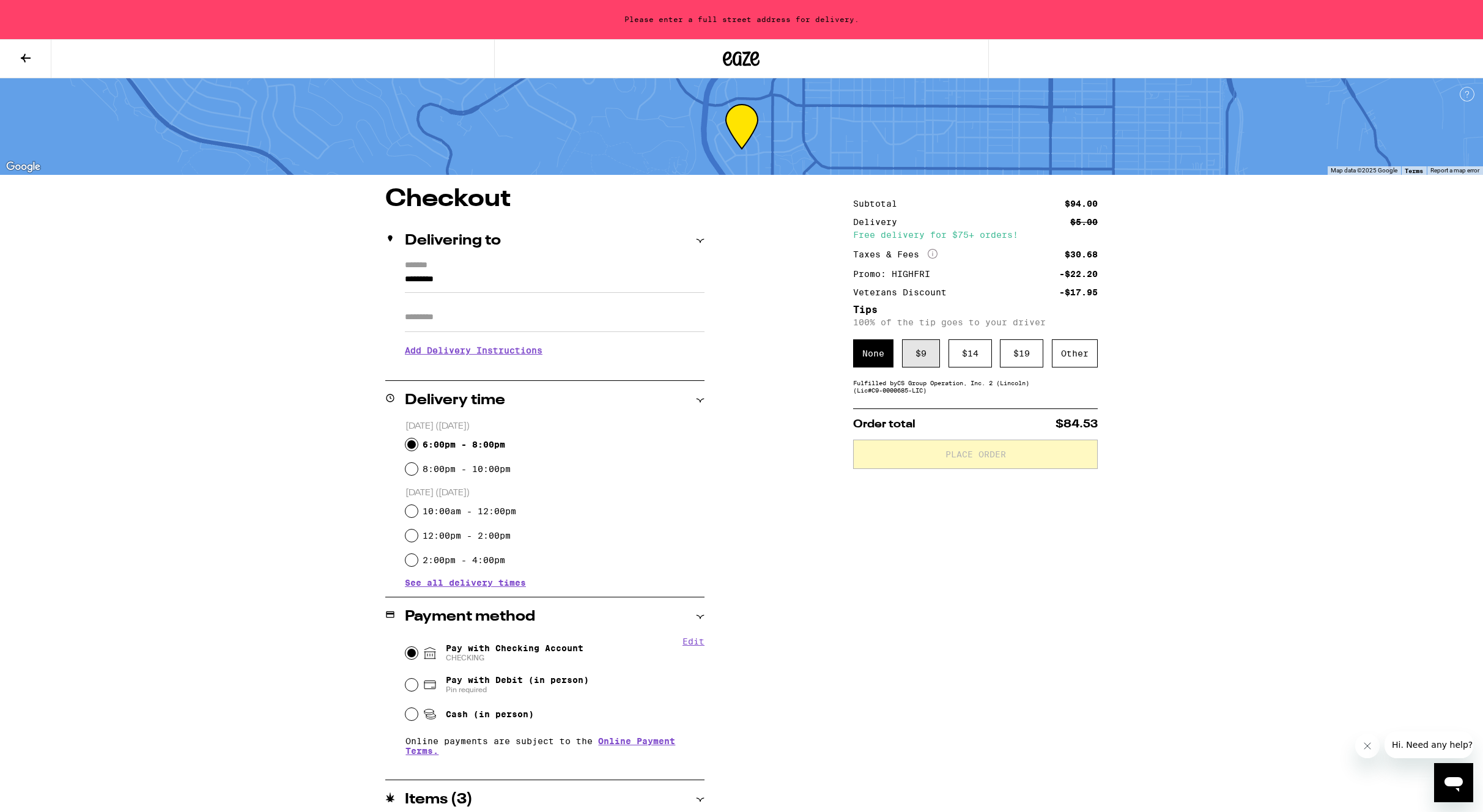
click at [916, 357] on div "$ 9" at bounding box center [921, 354] width 38 height 28
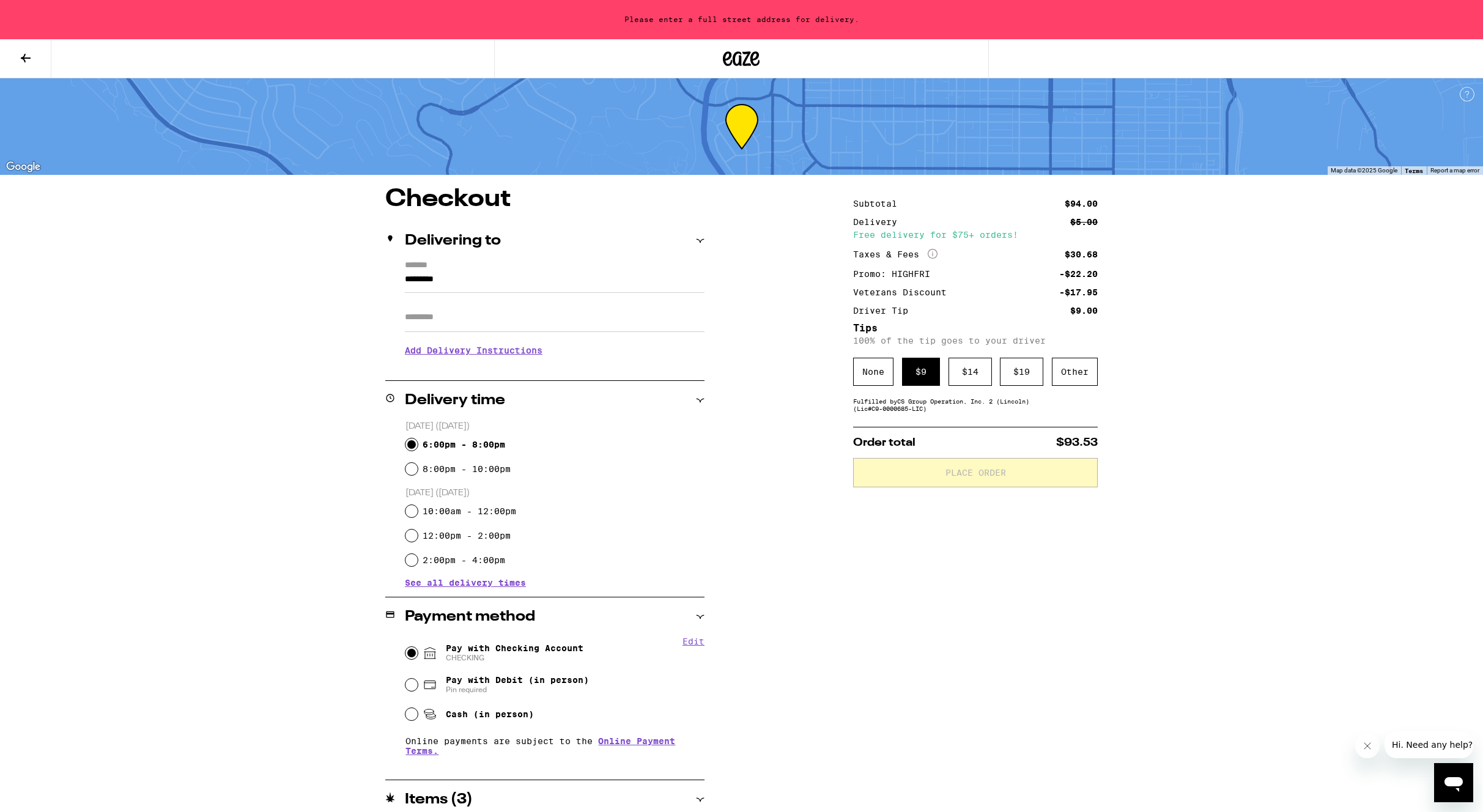
click at [702, 238] on icon at bounding box center [700, 241] width 8 height 8
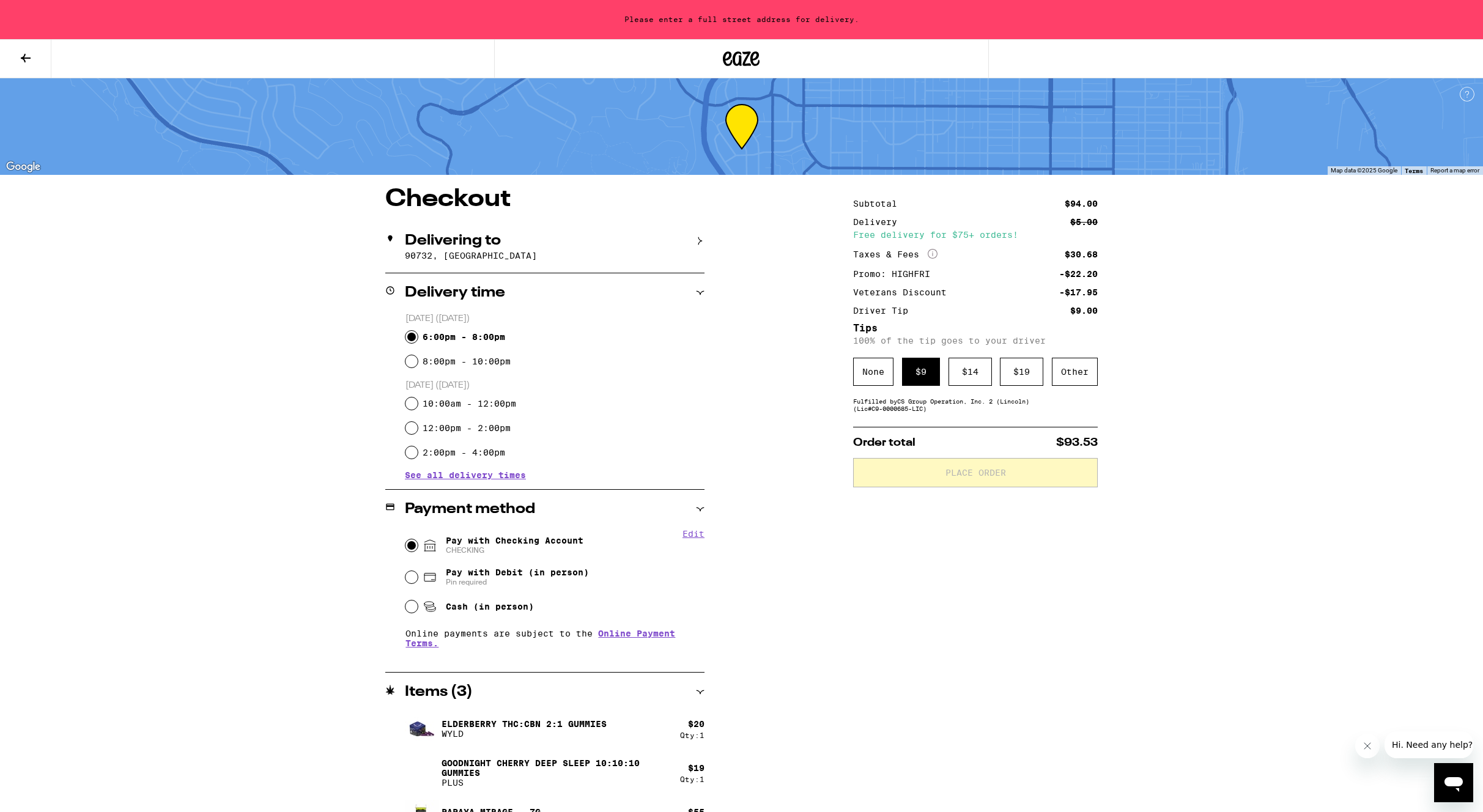
click at [702, 238] on icon at bounding box center [700, 241] width 8 height 8
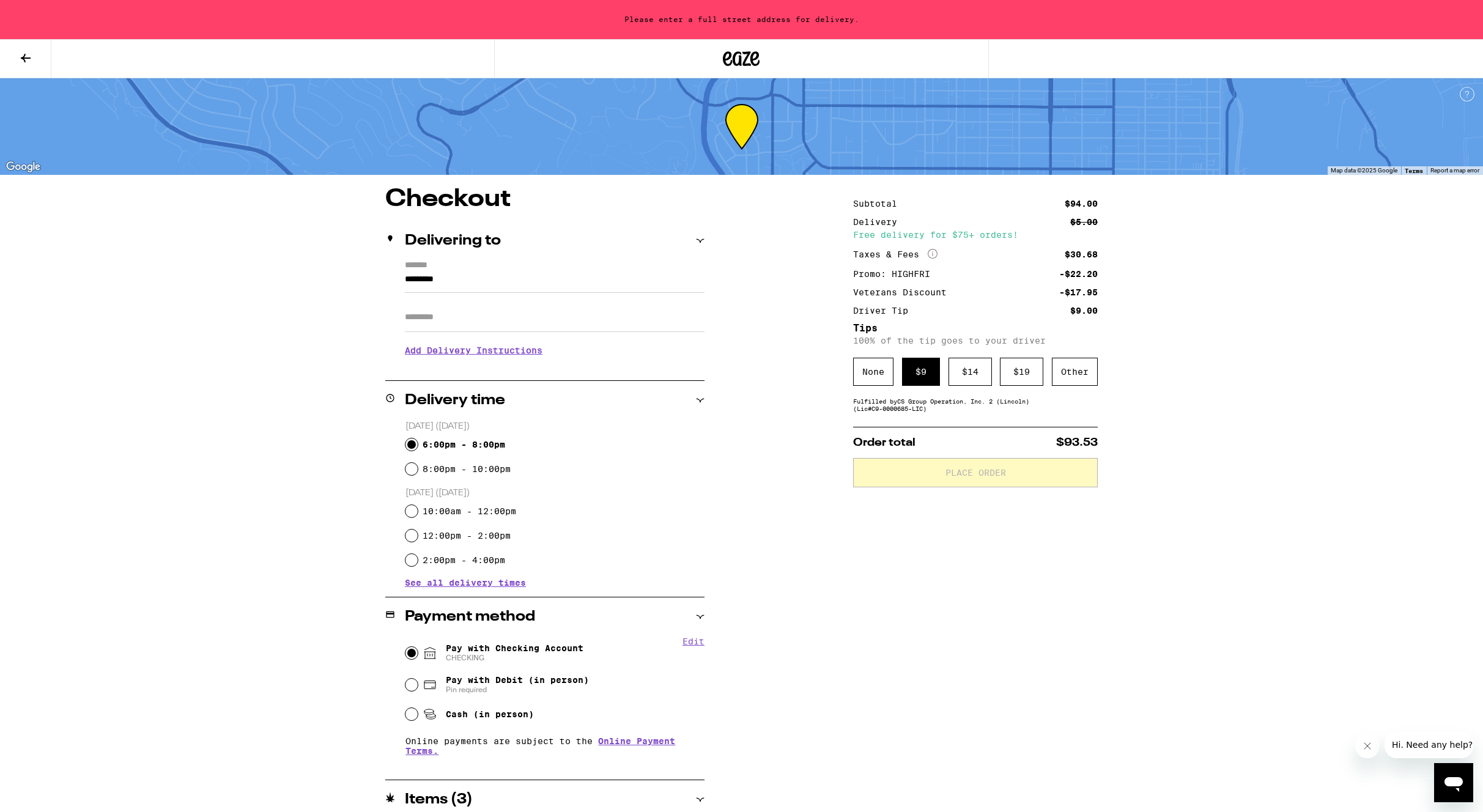
click at [566, 279] on input "*********" at bounding box center [554, 282] width 300 height 21
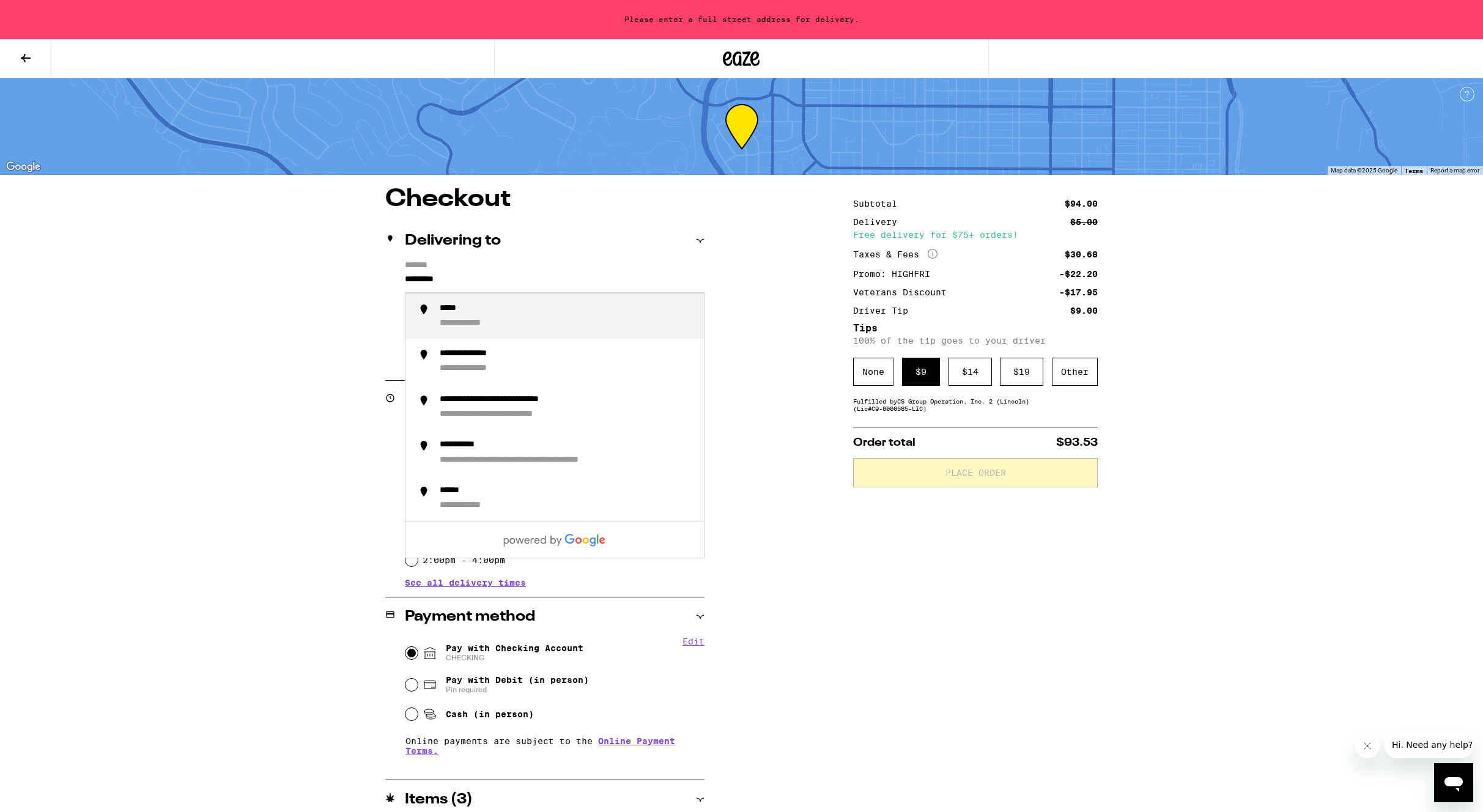
click at [566, 279] on input "*********" at bounding box center [554, 282] width 300 height 21
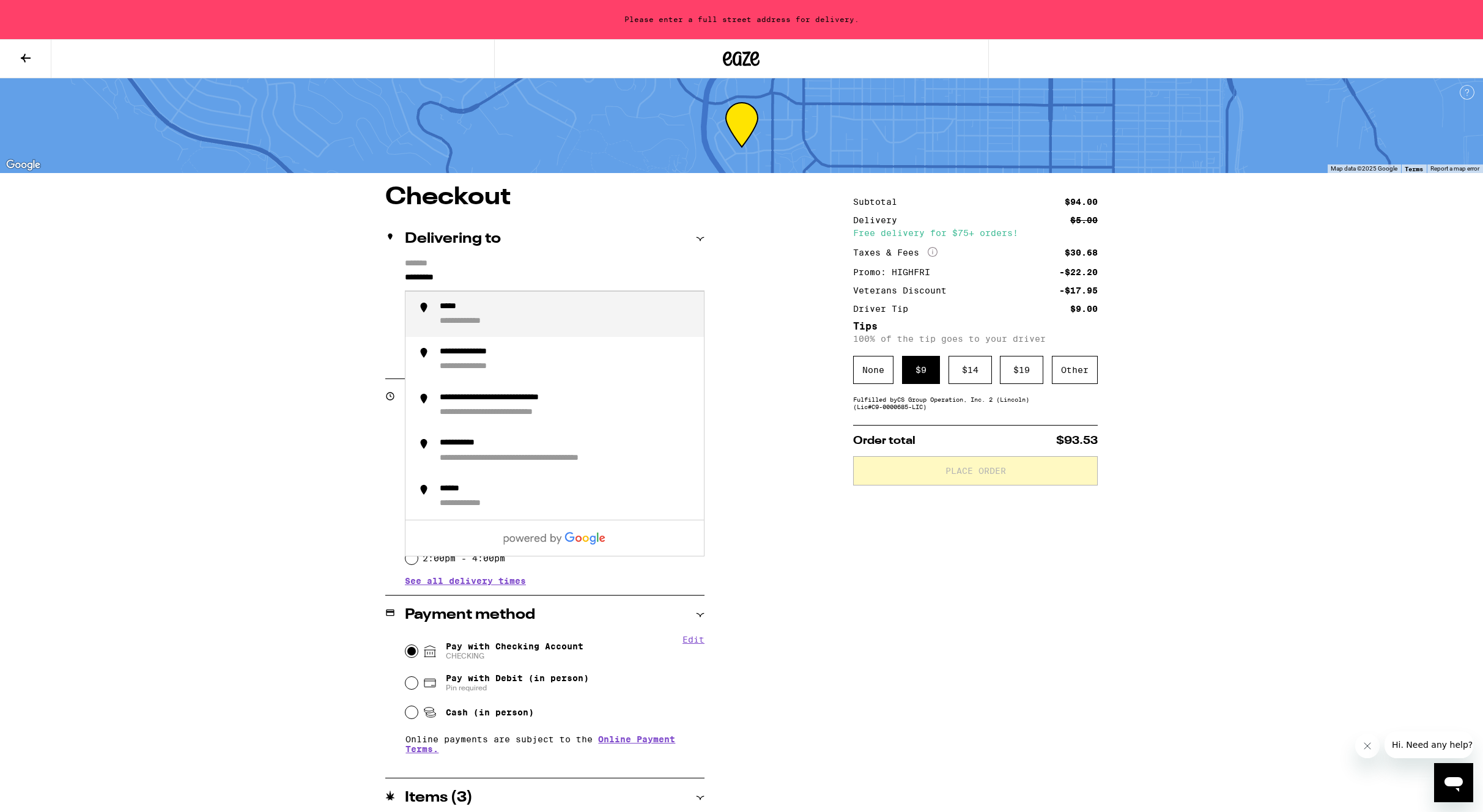
scroll to position [3, 0]
drag, startPoint x: 566, startPoint y: 279, endPoint x: 317, endPoint y: 263, distance: 249.5
click at [317, 263] on div "**********" at bounding box center [741, 567] width 880 height 765
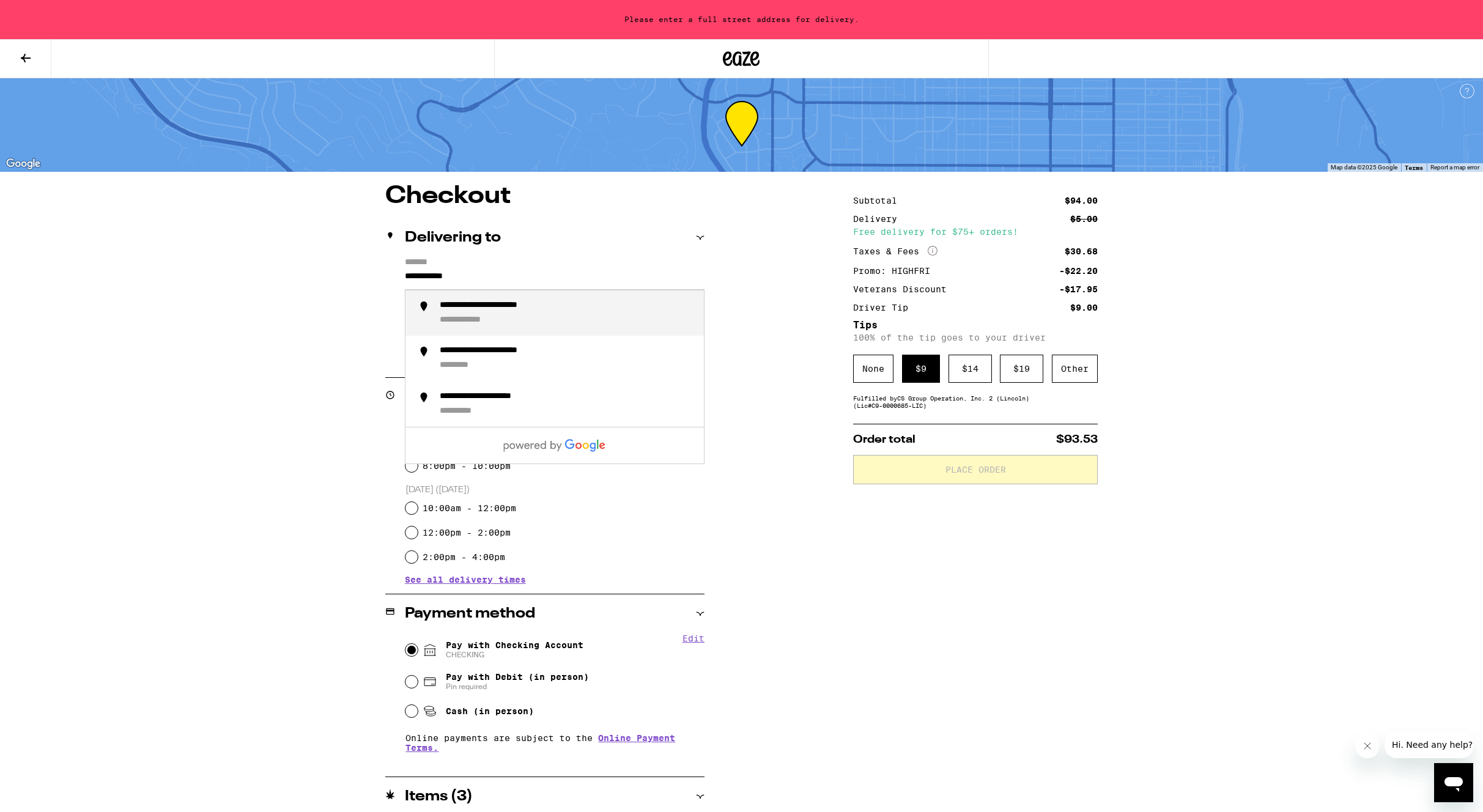
click at [479, 308] on div "**********" at bounding box center [509, 306] width 139 height 12
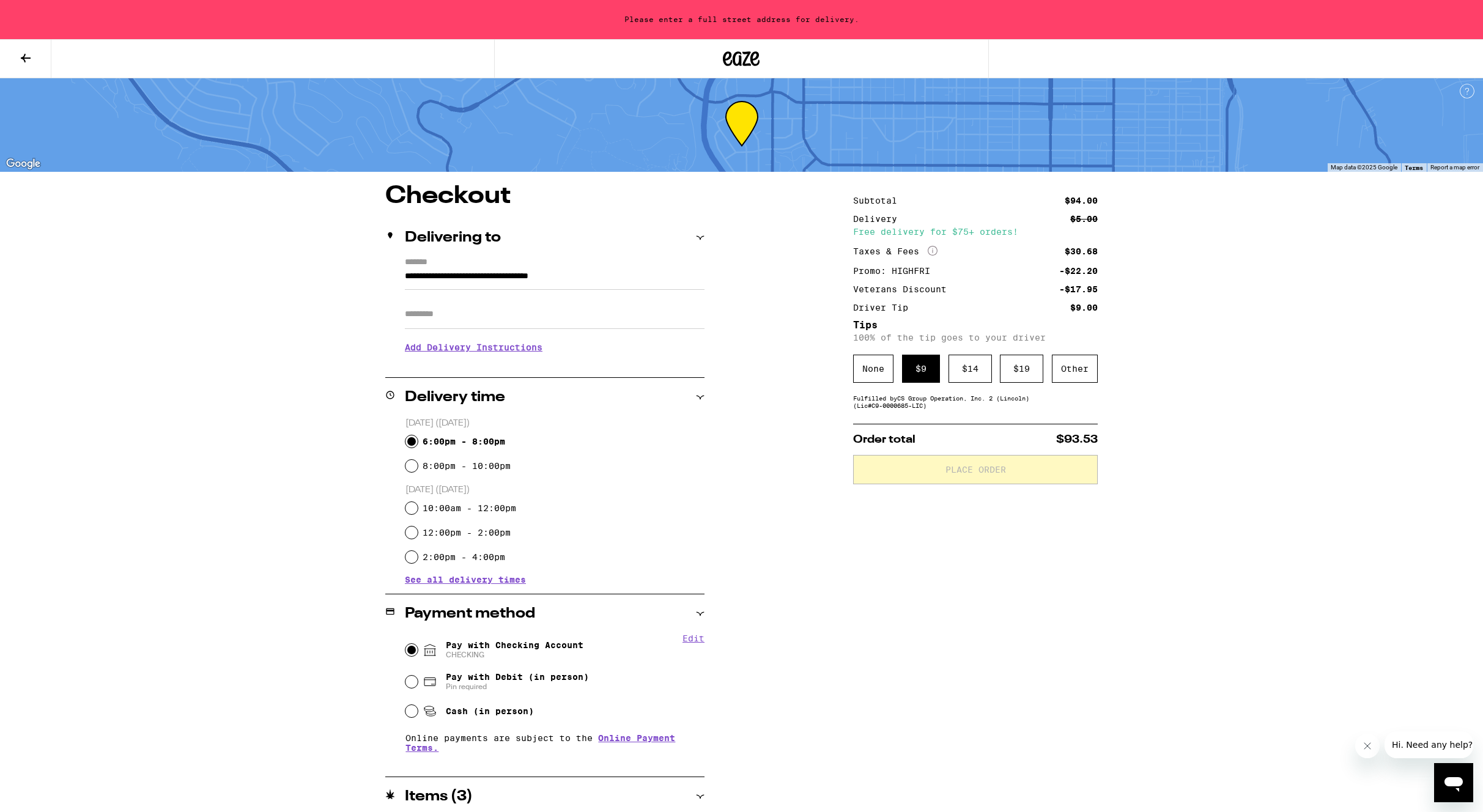
type input "**********"
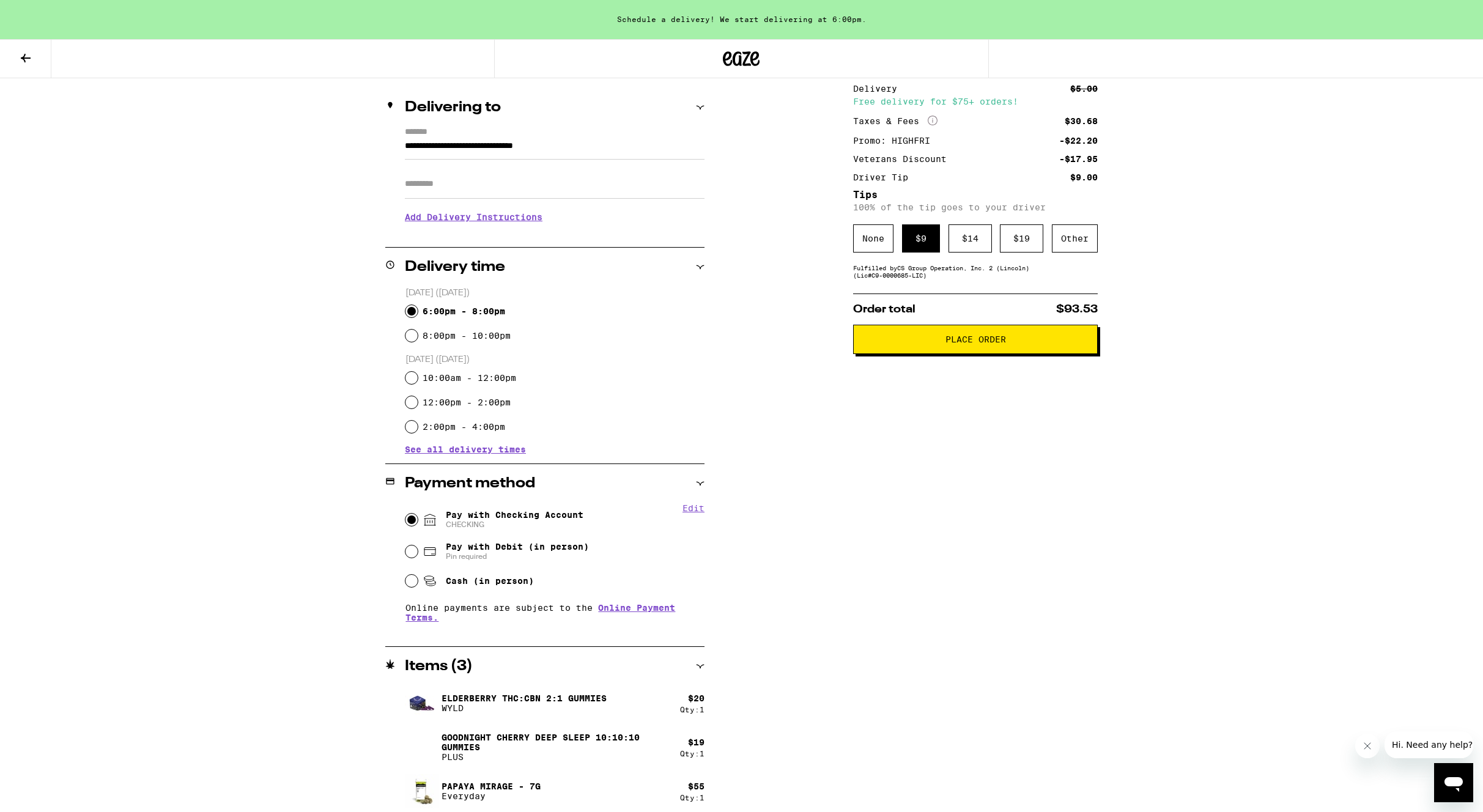
scroll to position [140, 0]
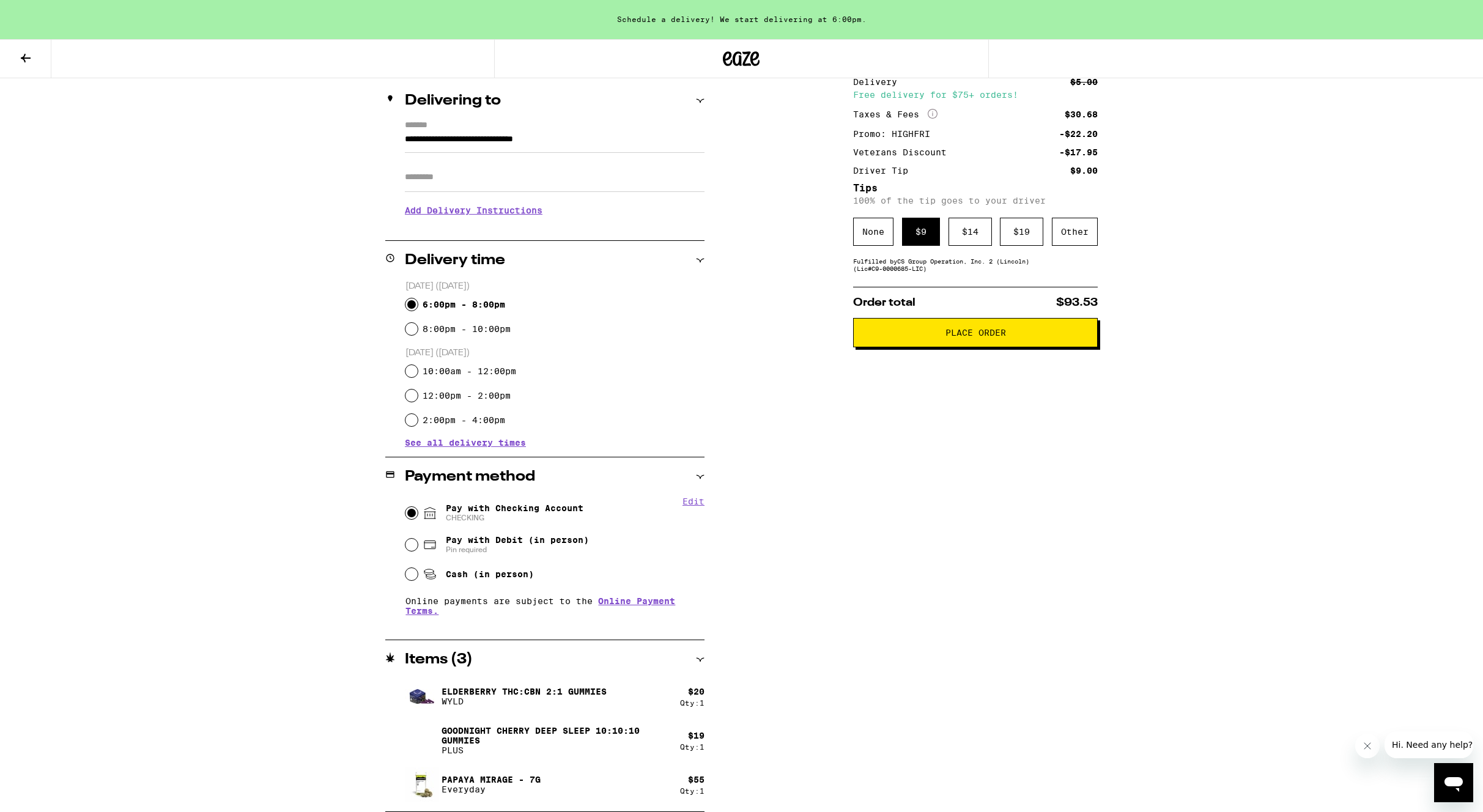
click at [966, 335] on span "Place Order" at bounding box center [976, 333] width 61 height 8
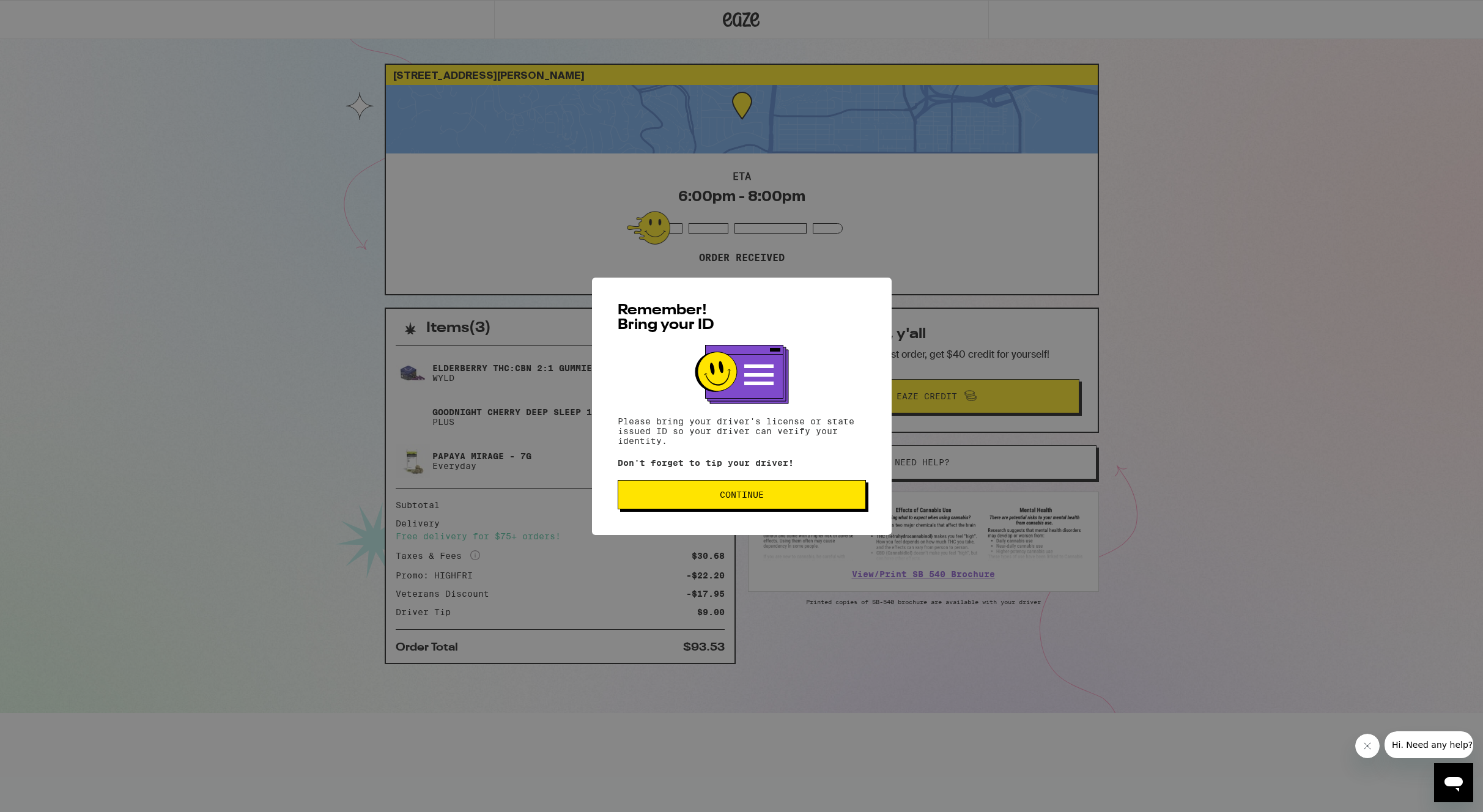
click at [756, 493] on span "Continue" at bounding box center [742, 495] width 44 height 8
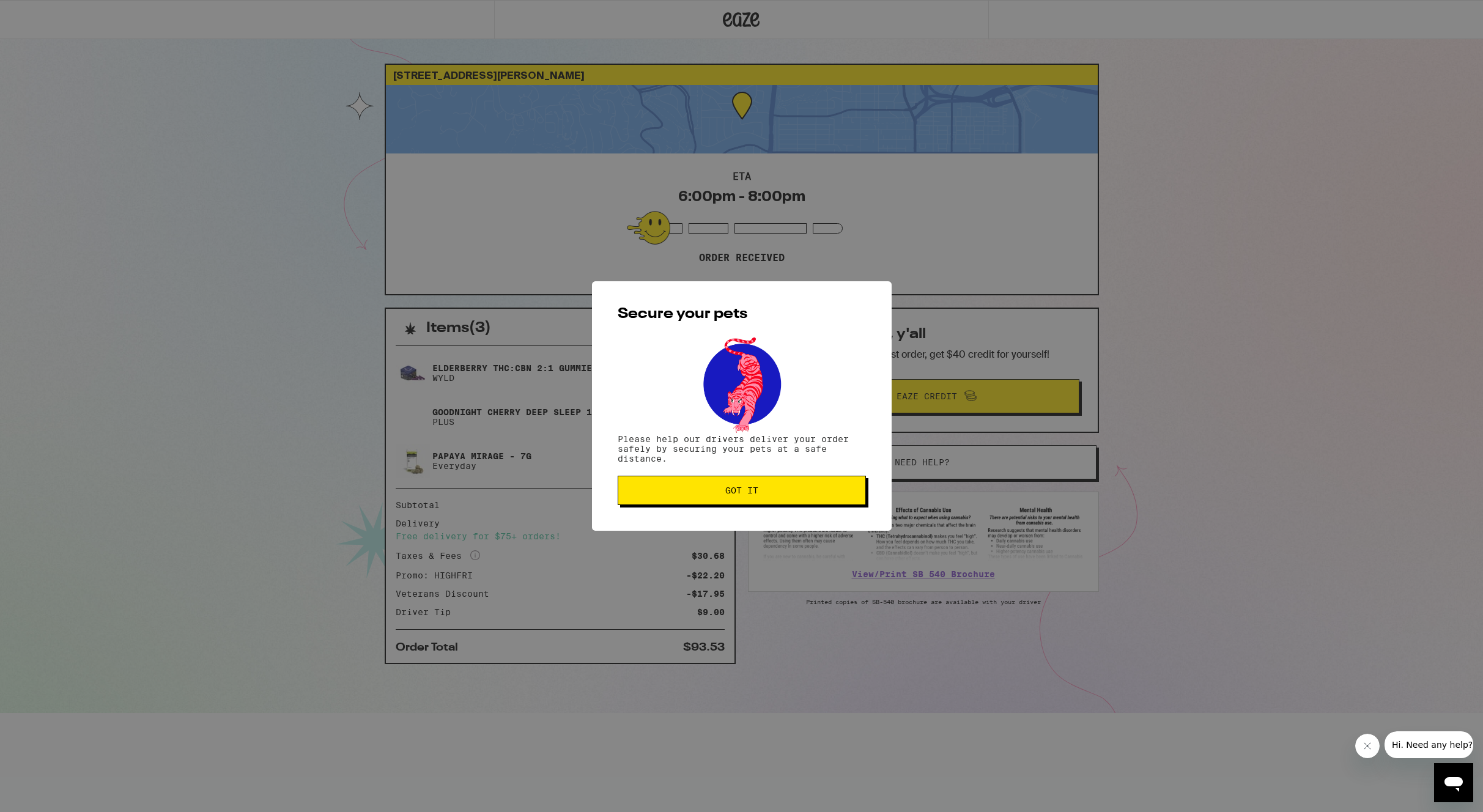
click at [756, 493] on span "Got it" at bounding box center [742, 491] width 33 height 8
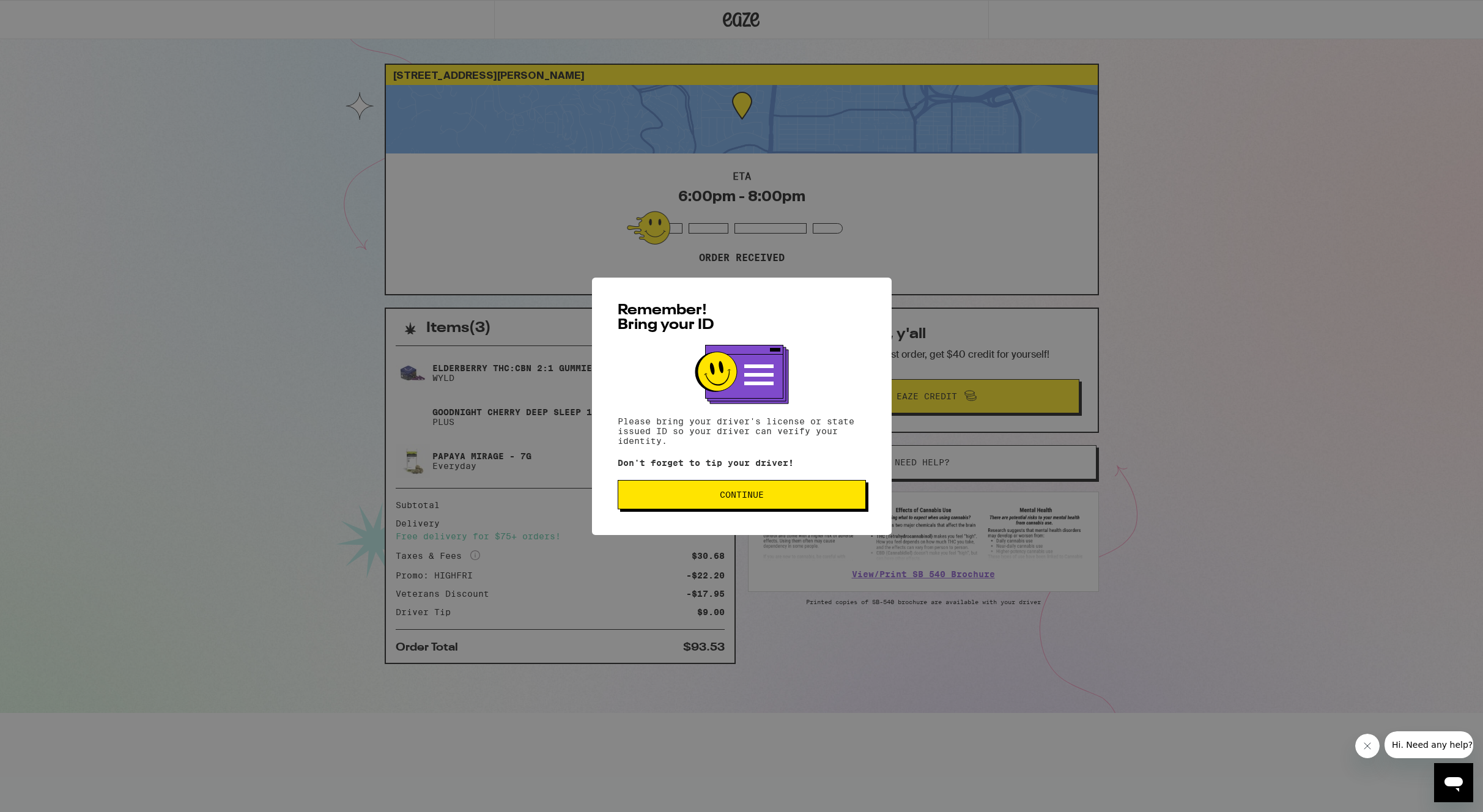
click at [740, 496] on span "Continue" at bounding box center [742, 495] width 44 height 8
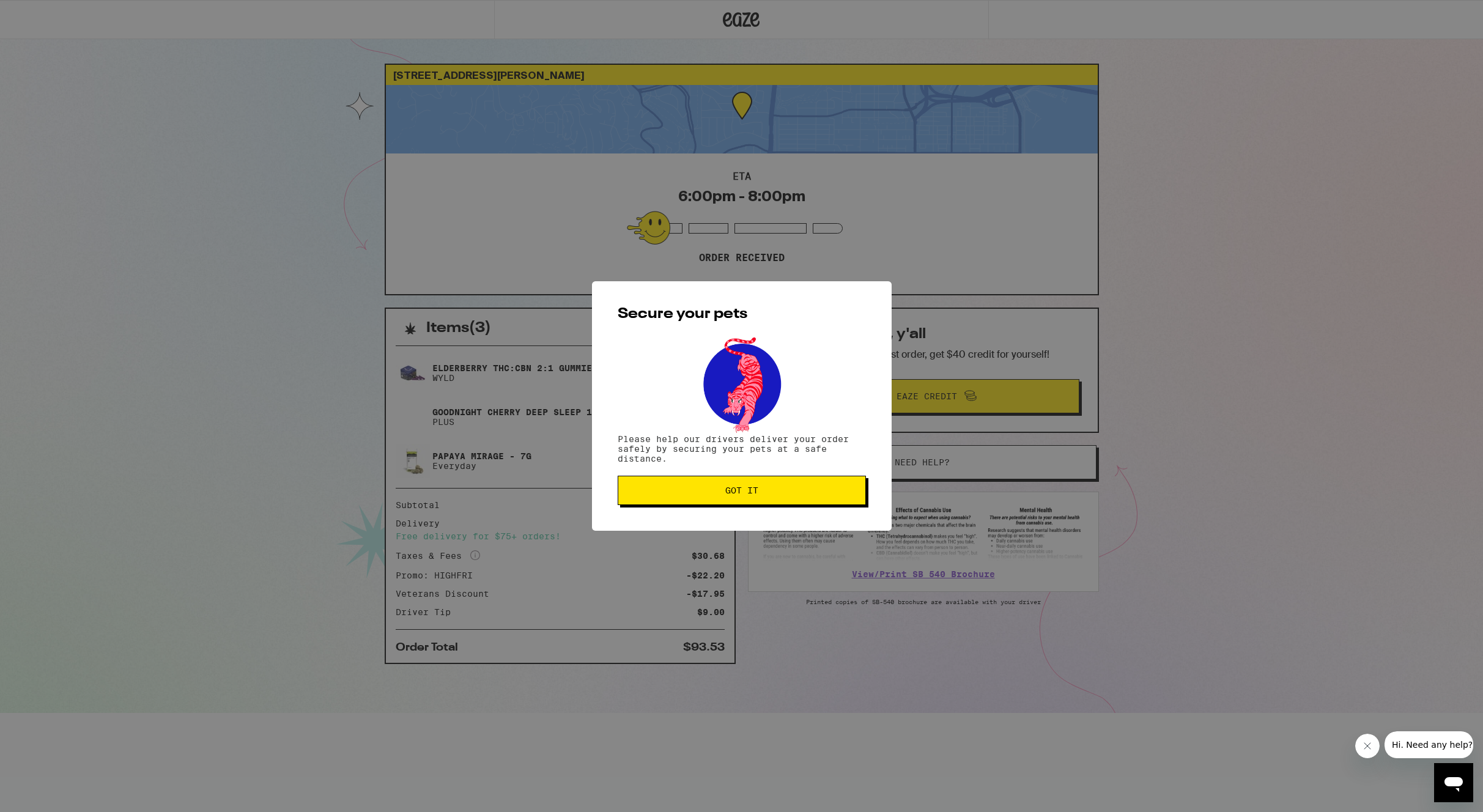
click at [740, 495] on span "Got it" at bounding box center [742, 491] width 33 height 8
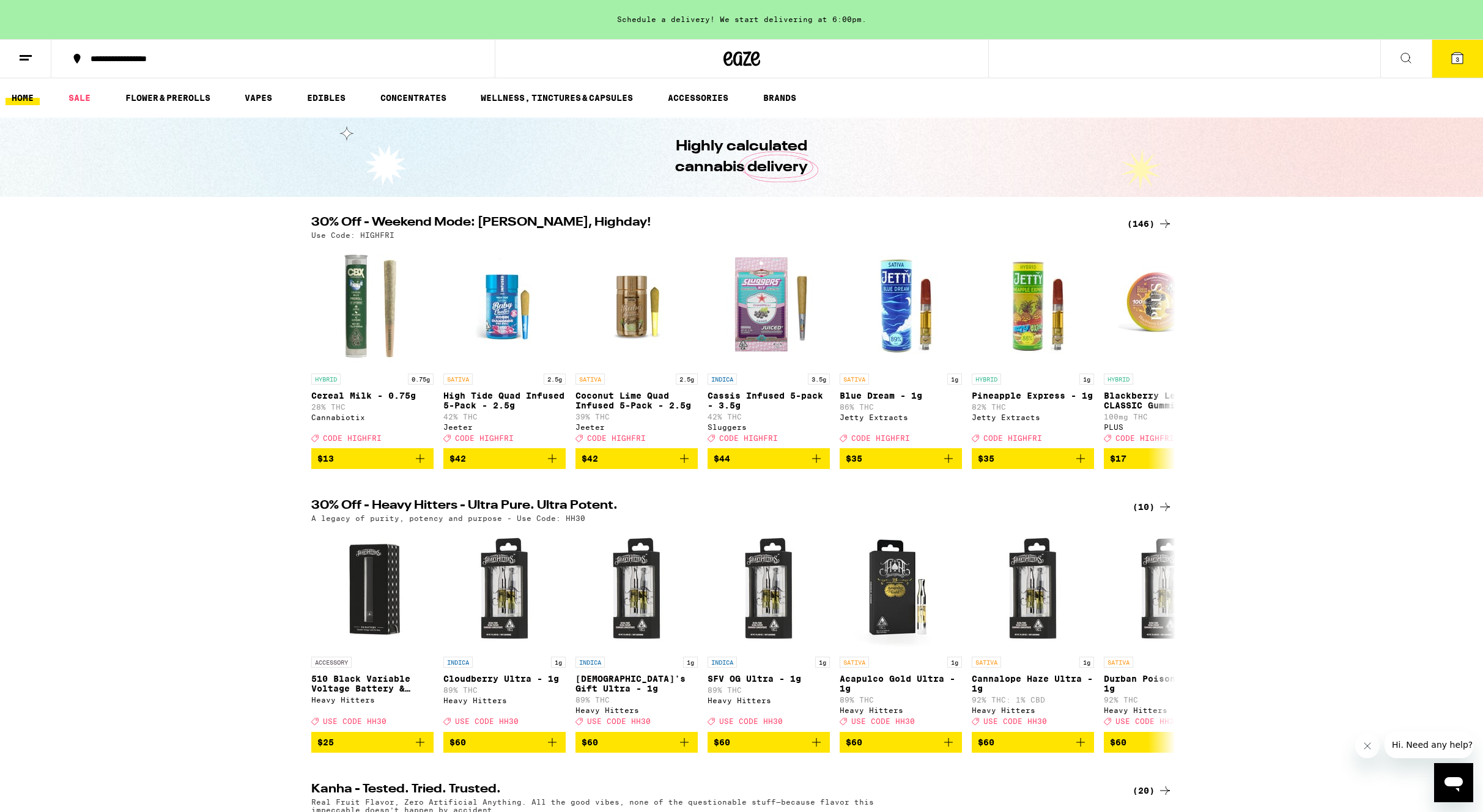
click at [1138, 223] on div "(146)" at bounding box center [1150, 224] width 45 height 15
click at [1142, 222] on div "(146)" at bounding box center [1150, 224] width 45 height 15
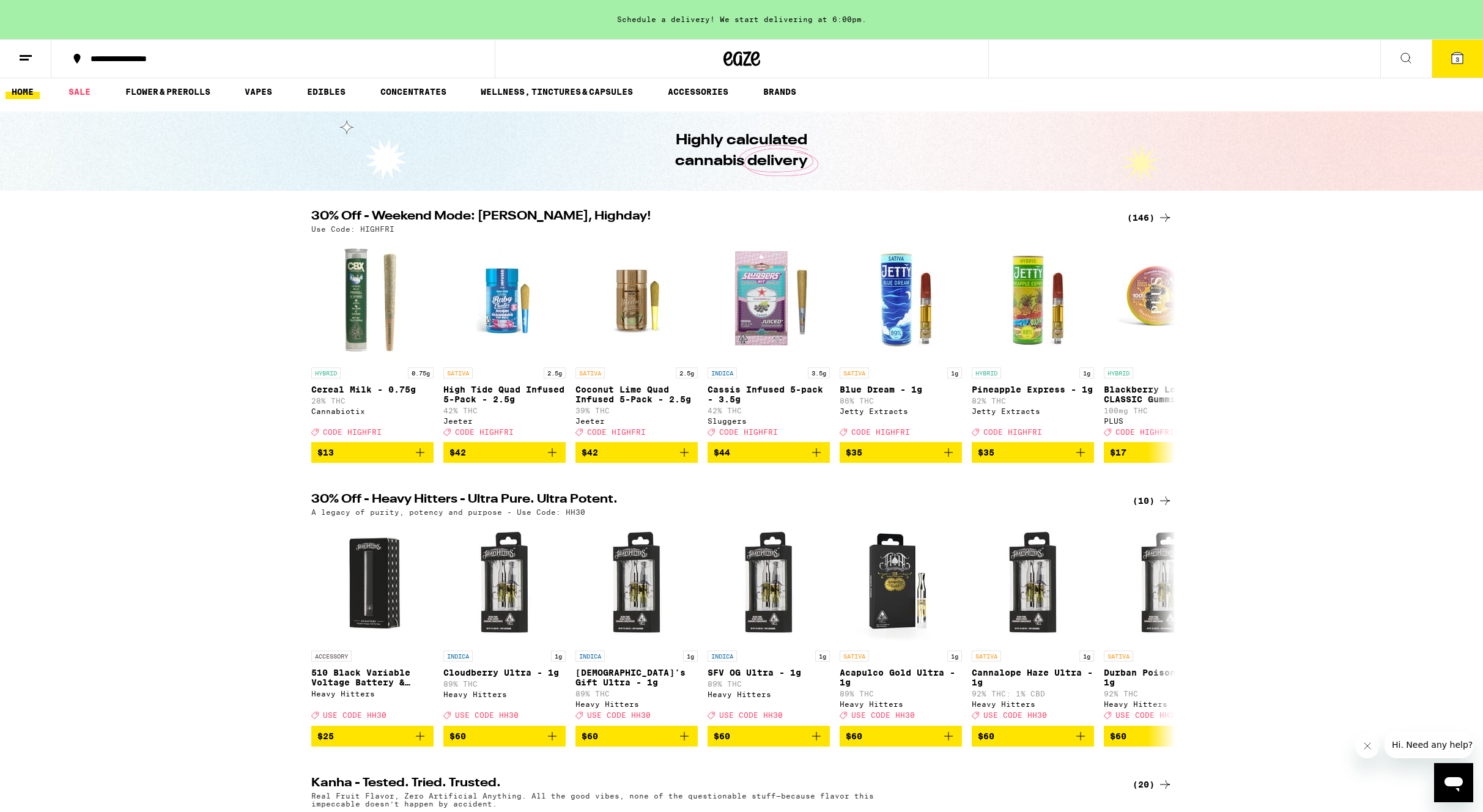
scroll to position [6, 0]
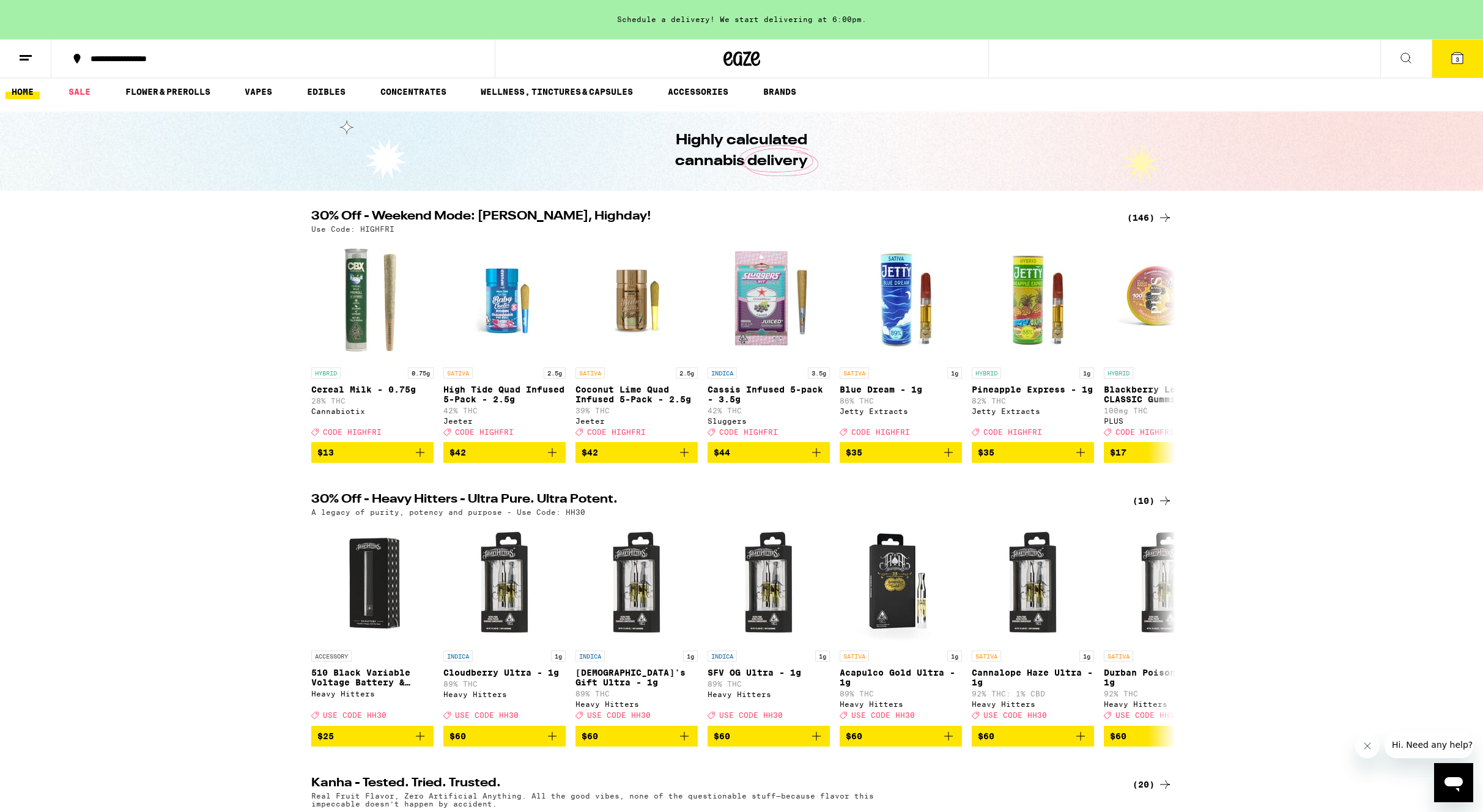
scroll to position [7, 0]
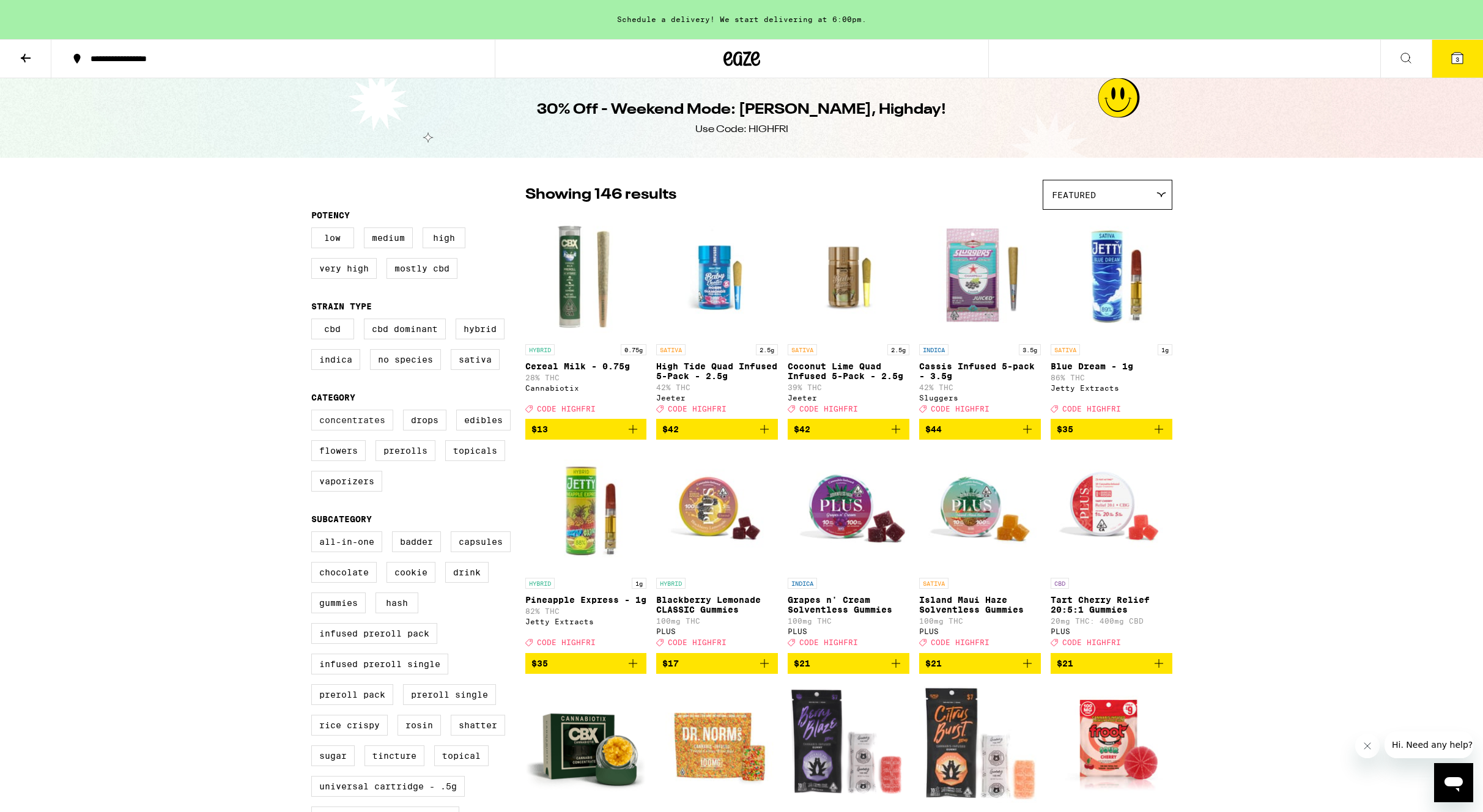
click at [340, 431] on label "Concentrates" at bounding box center [352, 420] width 82 height 21
click at [315, 412] on input "Concentrates" at bounding box center [314, 411] width 1 height 1
checkbox input "true"
